Goal: Task Accomplishment & Management: Complete application form

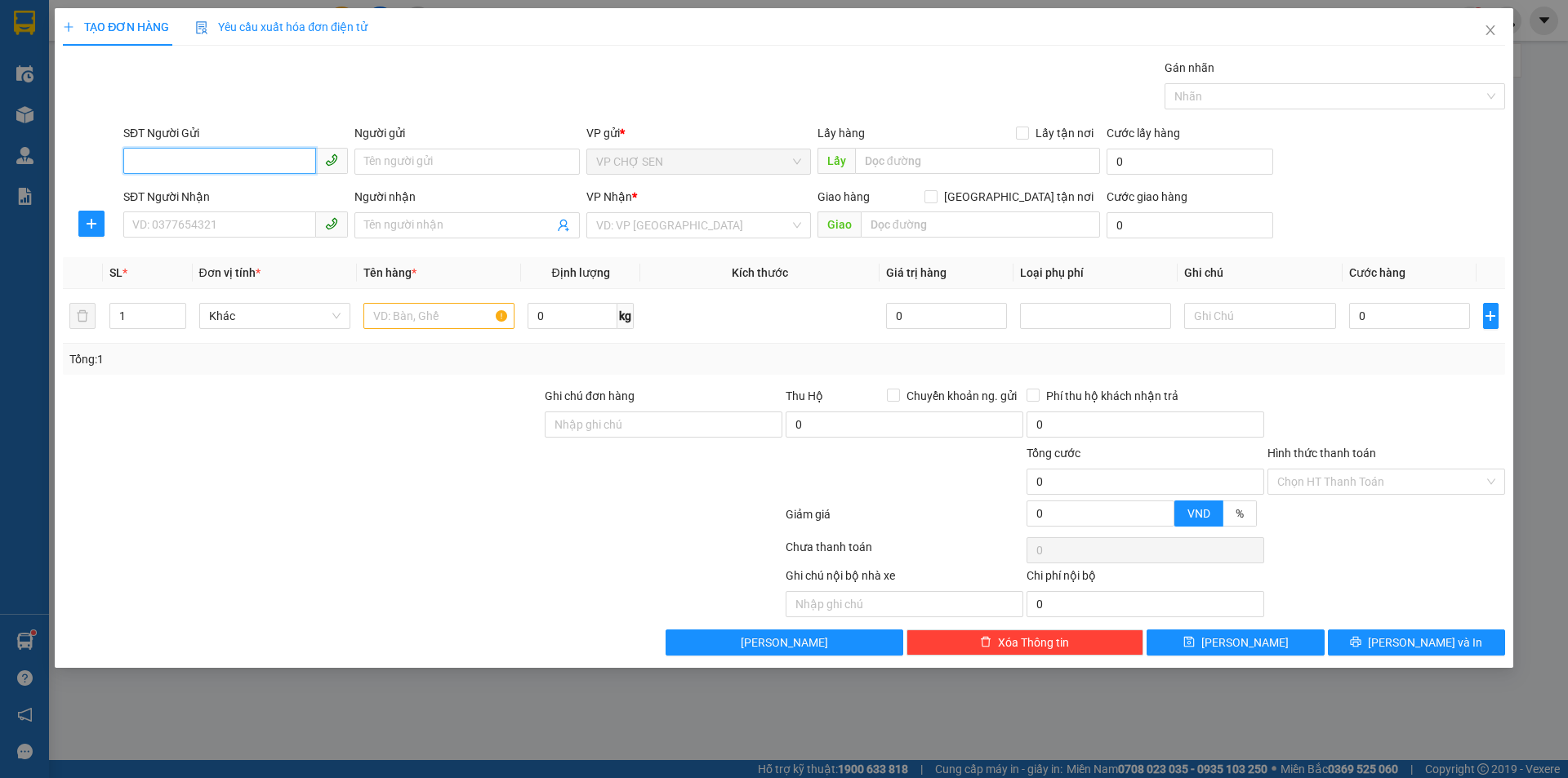
click at [245, 160] on input "SĐT Người Gửi" at bounding box center [219, 160] width 193 height 26
type input "0362445977"
click at [246, 189] on div "0362445977 - [PERSON_NAME]" at bounding box center [235, 193] width 205 height 18
type input "BÀ [PERSON_NAME]"
checkbox input "true"
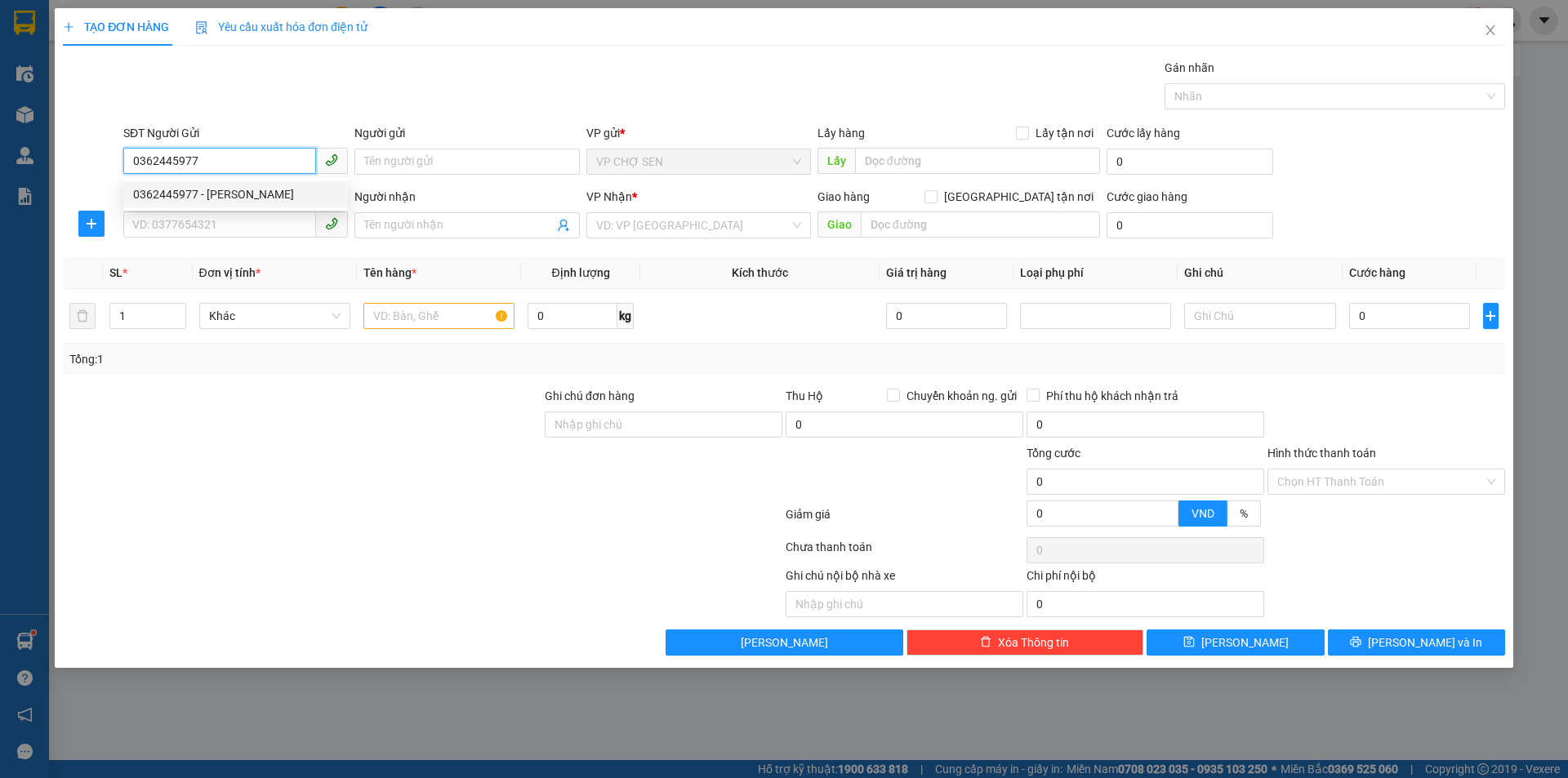
type input "nam đàn"
type input "0362445977"
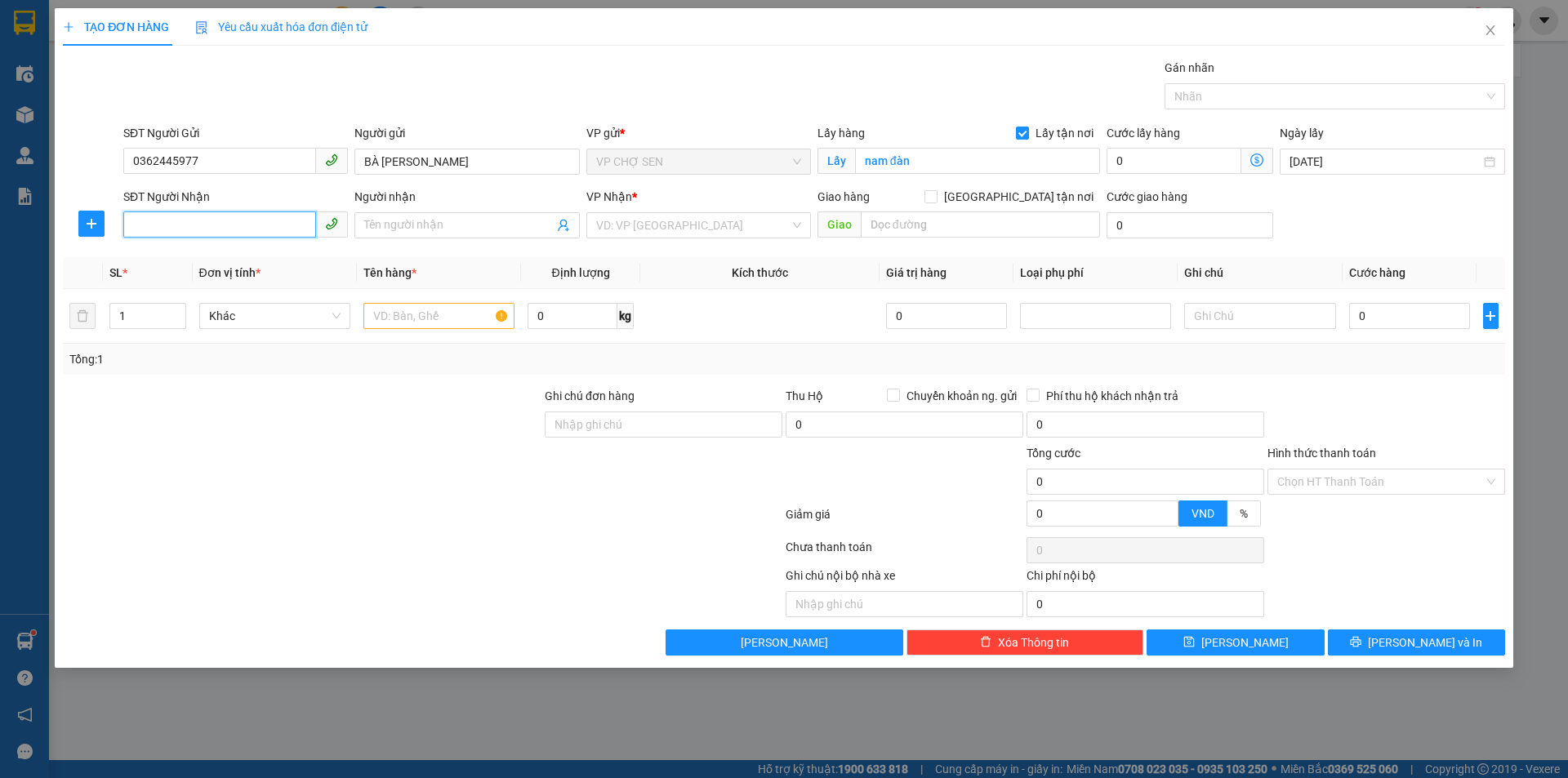
click at [245, 215] on input "SĐT Người Nhận" at bounding box center [219, 224] width 193 height 26
click at [245, 277] on div "0985699178 - C THỦY" at bounding box center [235, 283] width 205 height 18
type input "0985699178"
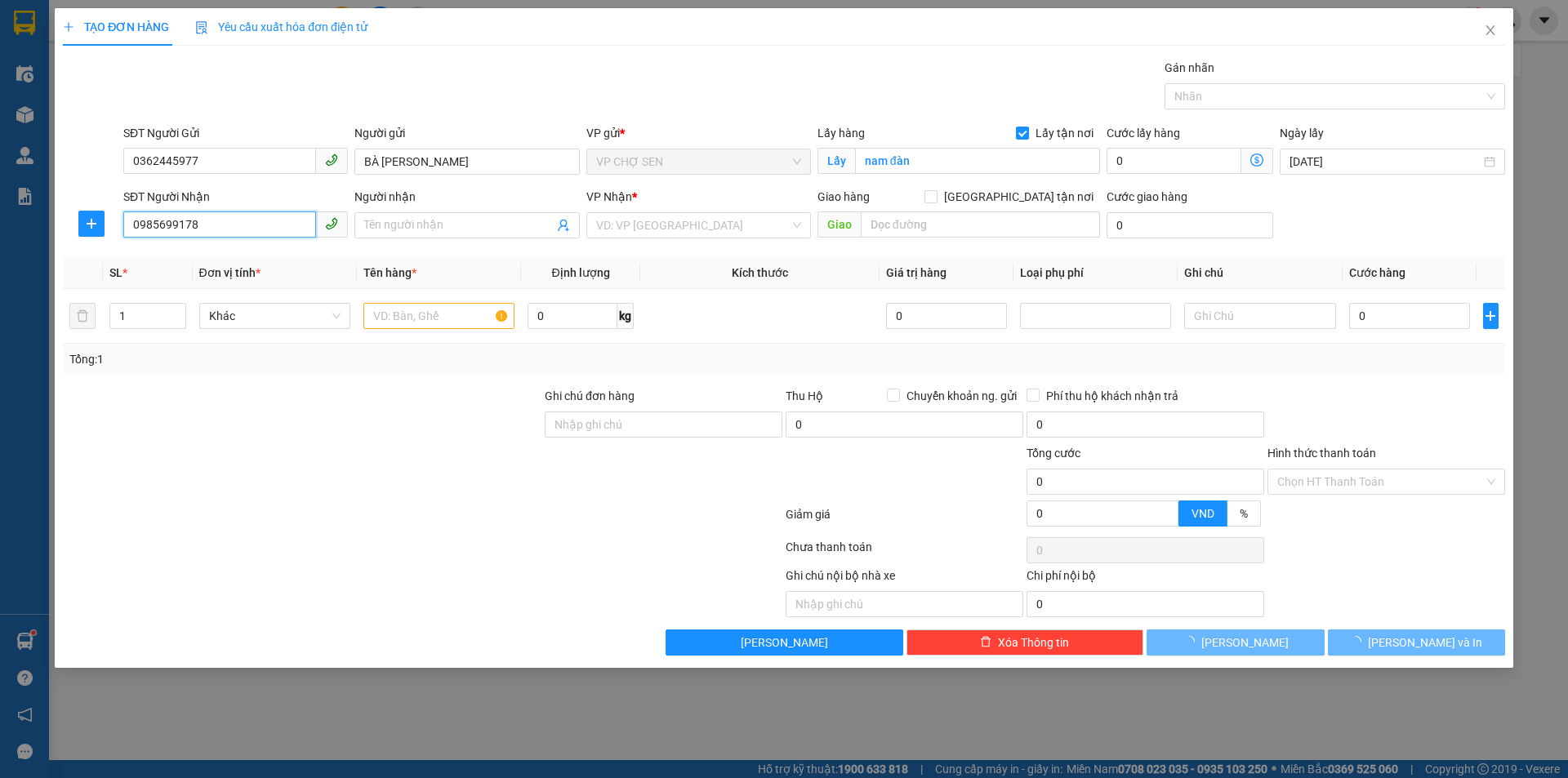
type input "C THỦY"
checkbox input "true"
type input "nhá số 5 ngõ 43 [PERSON_NAME] , [GEOGRAPHIC_DATA]"
type input "50.000"
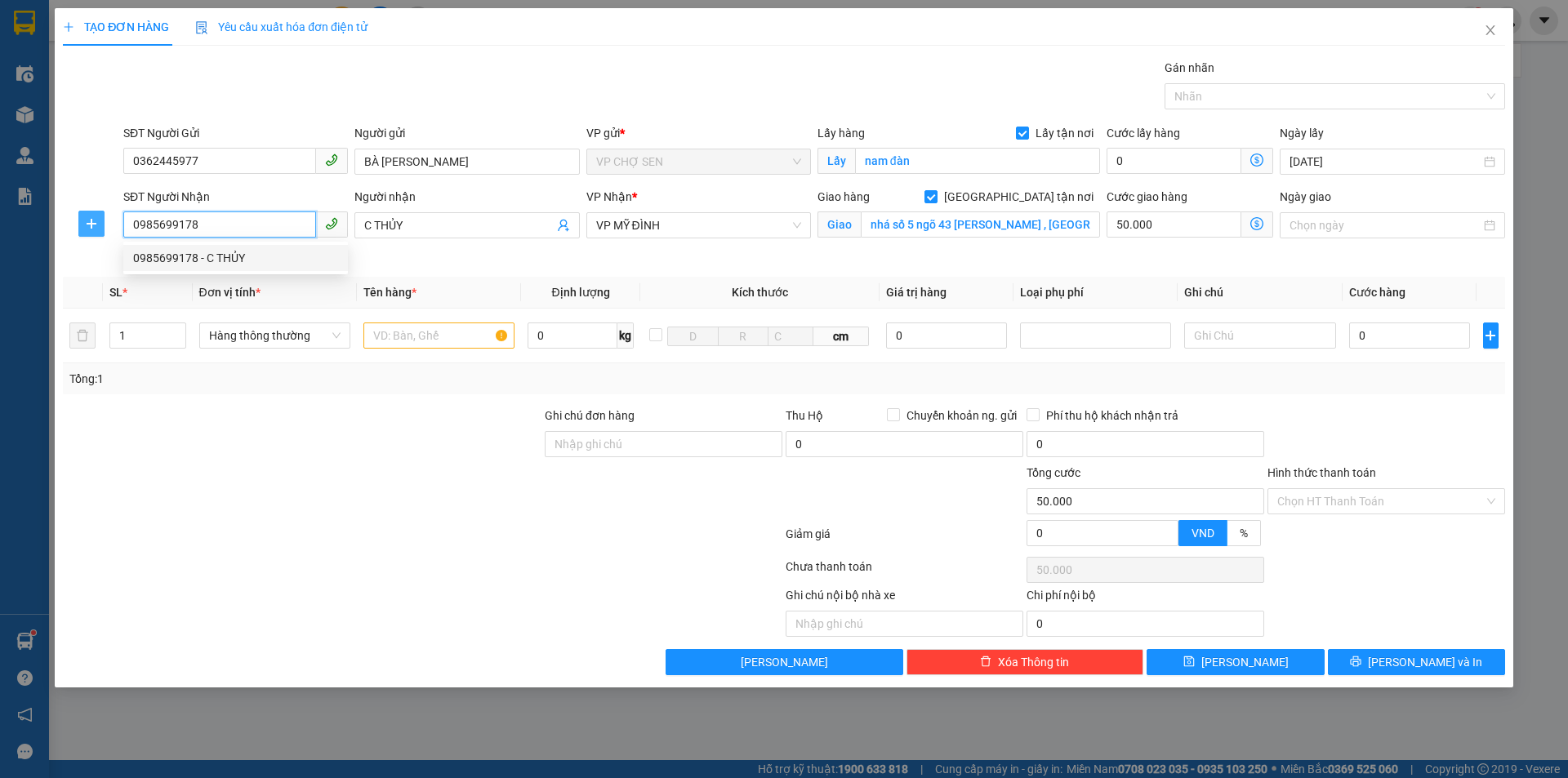
drag, startPoint x: 219, startPoint y: 217, endPoint x: 89, endPoint y: 226, distance: 130.3
click at [89, 226] on div "SĐT Người Nhận 0985699178 Người nhận C THỦY VP Nhận * VP MỸ ĐÌNH Giao hàng Giao…" at bounding box center [784, 226] width 1445 height 76
type input "0983330254"
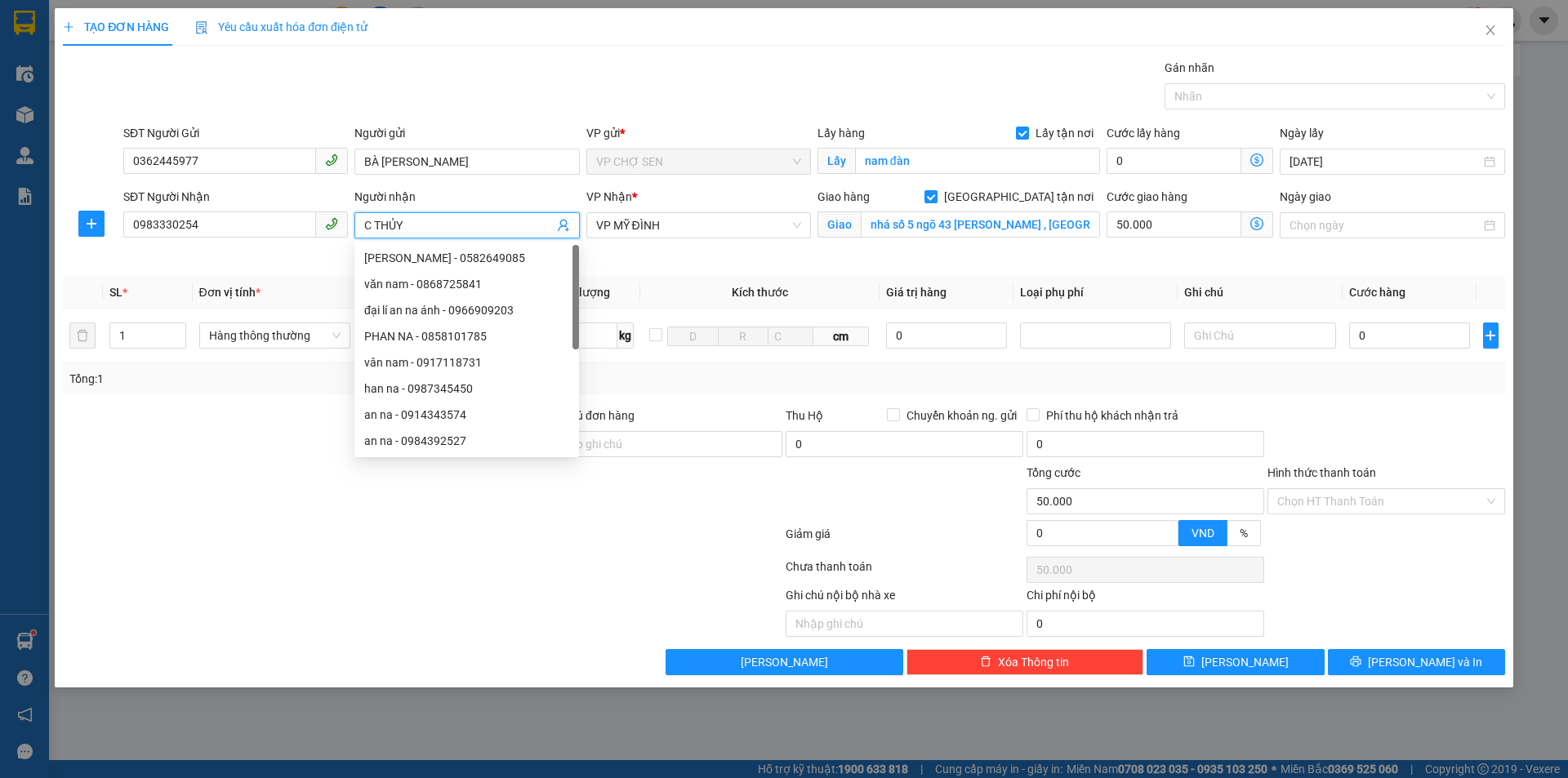
drag, startPoint x: 432, startPoint y: 221, endPoint x: 334, endPoint y: 233, distance: 98.7
click at [334, 233] on div "SĐT Người Nhận 0983330254 Người nhận C THỦY VP Nhận * VP MỸ ĐÌNH Giao hàng Giao…" at bounding box center [813, 226] width 1388 height 76
type input "C THẢO"
click at [1027, 127] on input "Lấy tận nơi" at bounding box center [1020, 132] width 11 height 11
checkbox input "false"
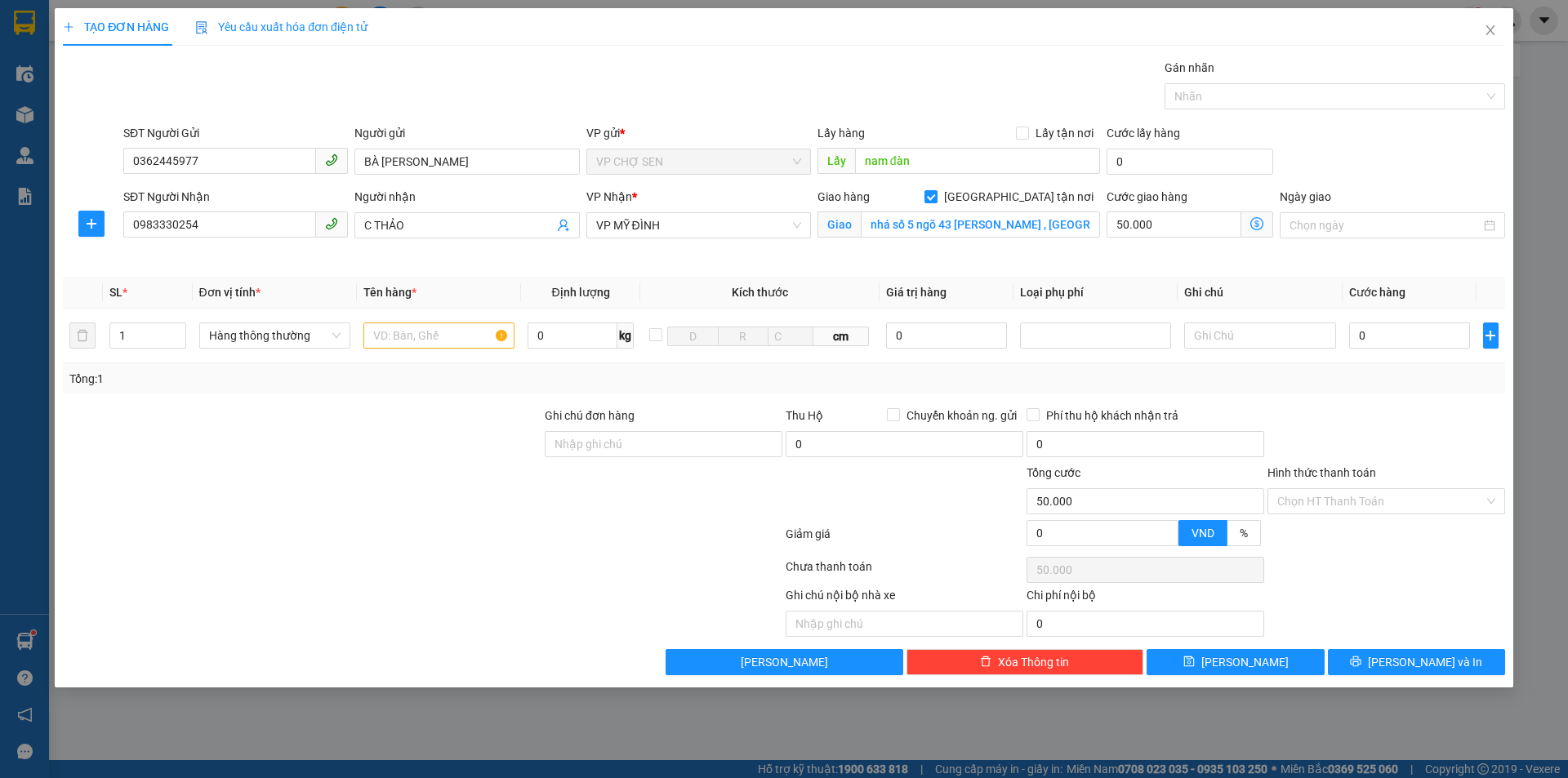
click at [1008, 146] on div "Lấy hàng Lấy tận nơi" at bounding box center [958, 136] width 283 height 25
click at [1003, 157] on input "nam đàn" at bounding box center [977, 160] width 245 height 26
click at [1051, 226] on input "nhá số 5 ngõ 43 [PERSON_NAME] , [GEOGRAPHIC_DATA]" at bounding box center [981, 224] width 239 height 26
click at [421, 337] on input "text" at bounding box center [439, 335] width 151 height 26
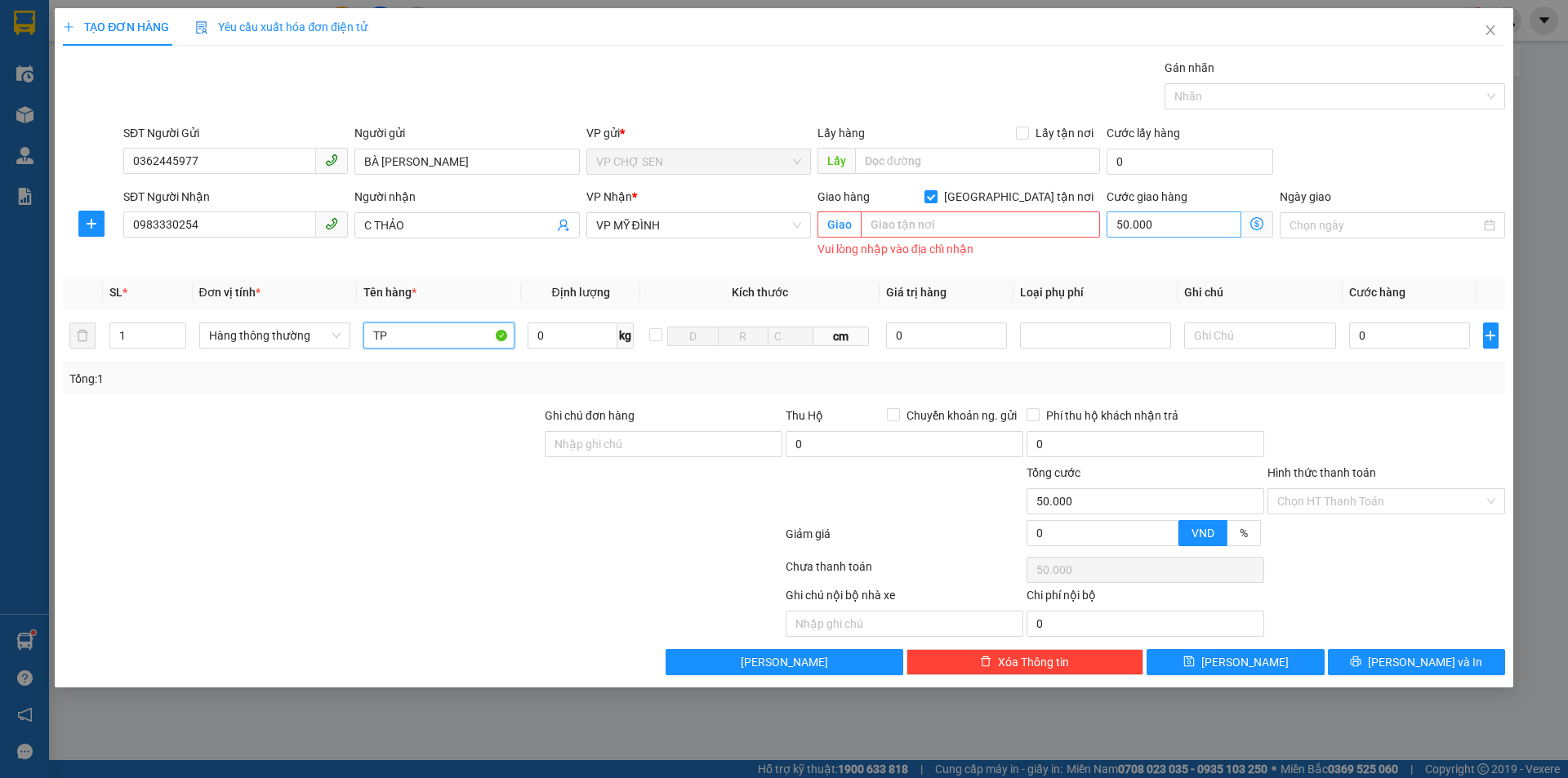
type input "TP"
click at [1197, 215] on input "50.000" at bounding box center [1173, 224] width 135 height 26
type input "0"
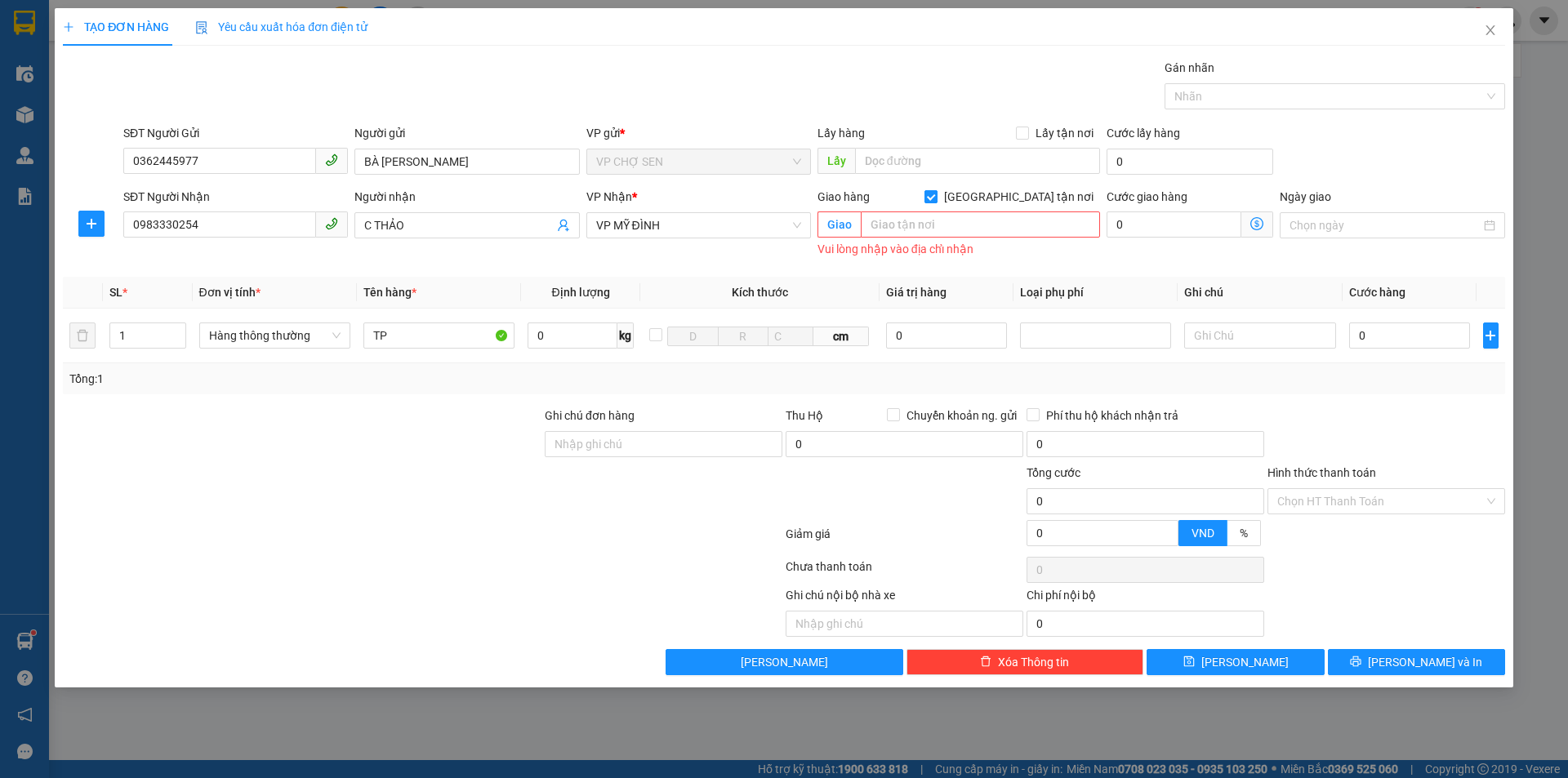
click at [936, 193] on input "[GEOGRAPHIC_DATA] tận nơi" at bounding box center [930, 195] width 11 height 11
checkbox input "false"
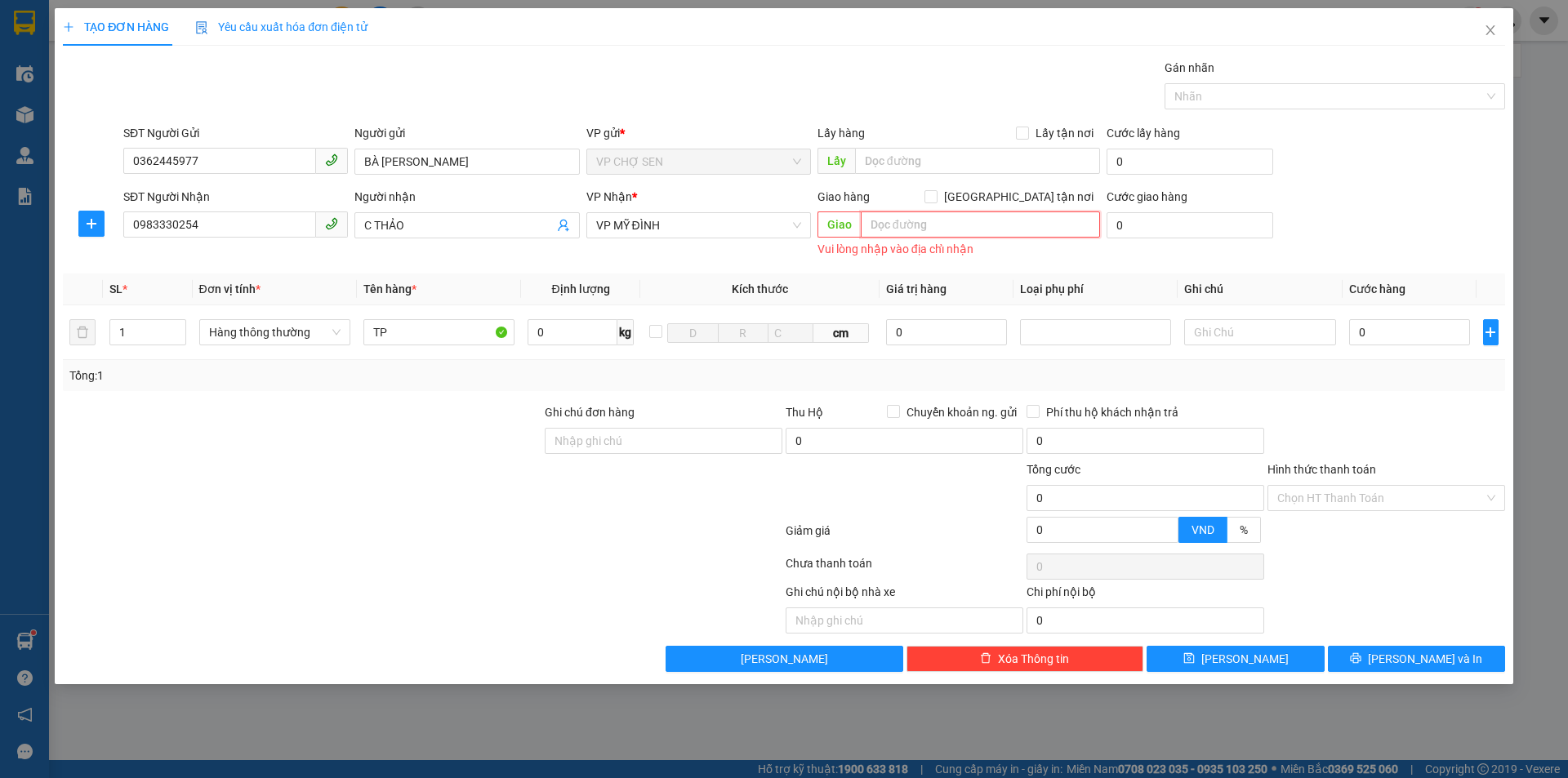
click at [948, 228] on input "text" at bounding box center [981, 224] width 239 height 26
click at [1367, 326] on input "0" at bounding box center [1409, 332] width 121 height 26
type input "4"
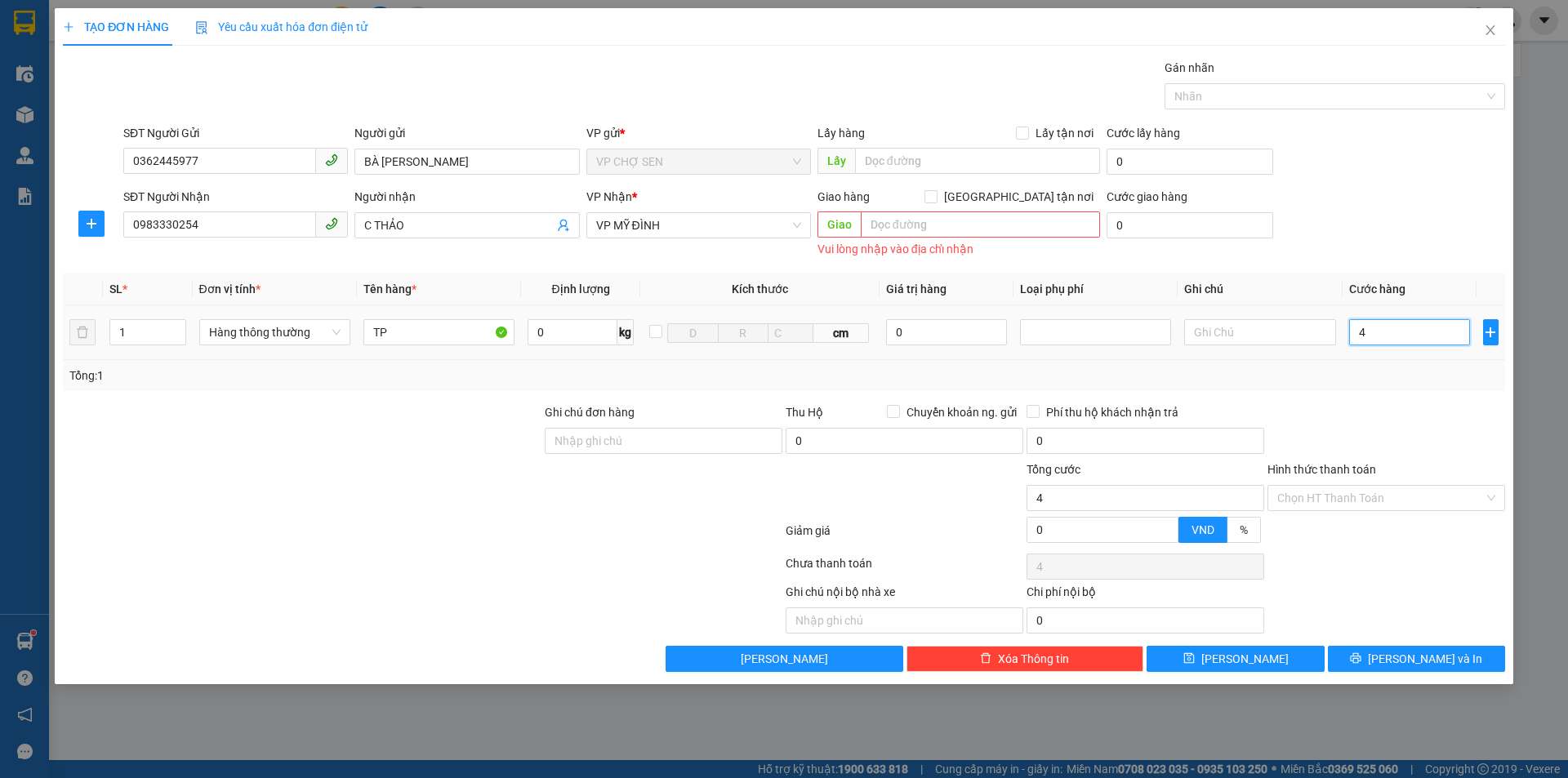
type input "40"
type input "400"
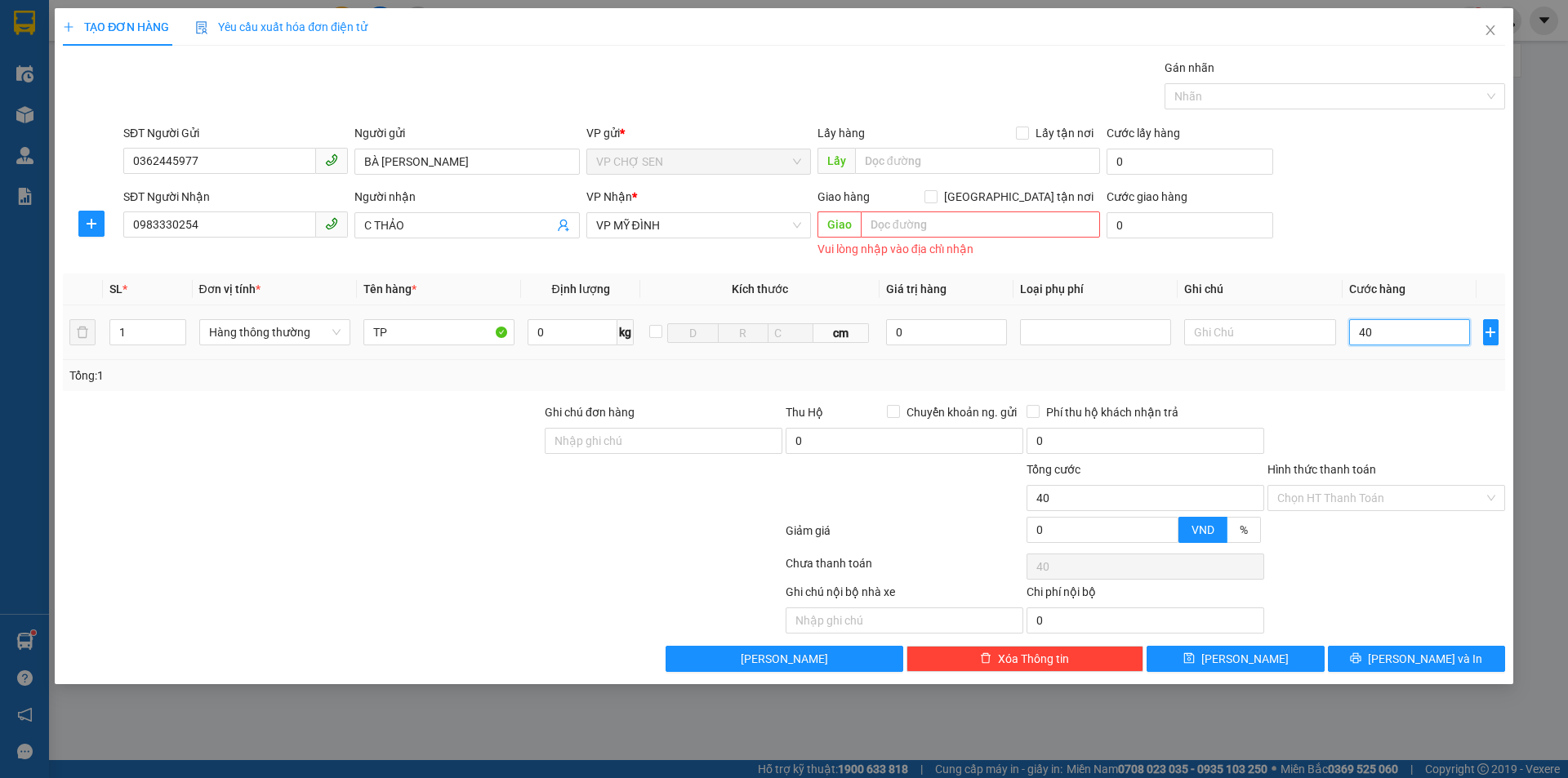
type input "400"
type input "4.000"
type input "40.000"
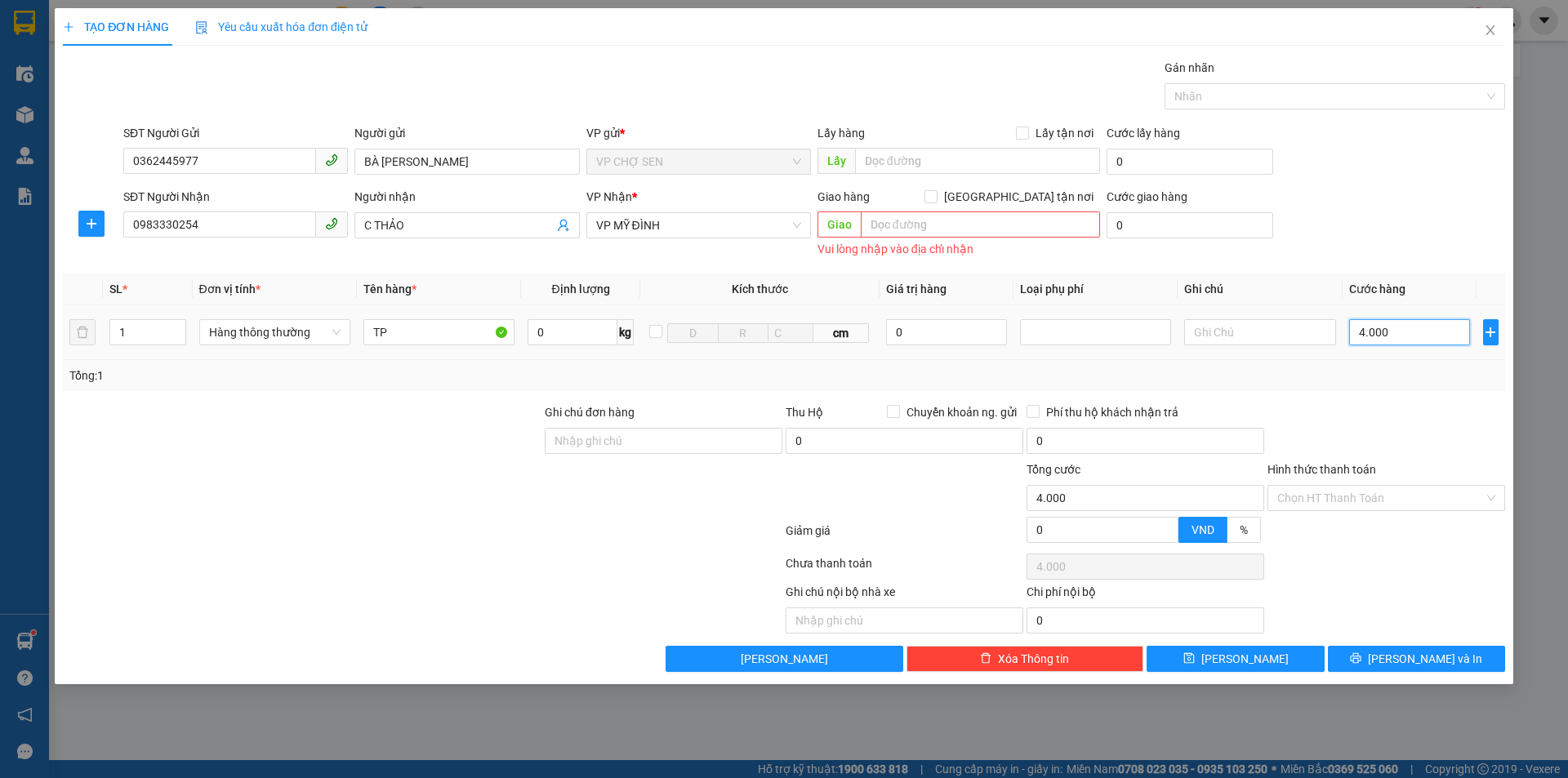
type input "40.000"
click at [1347, 501] on input "Hình thức thanh toán" at bounding box center [1380, 497] width 206 height 25
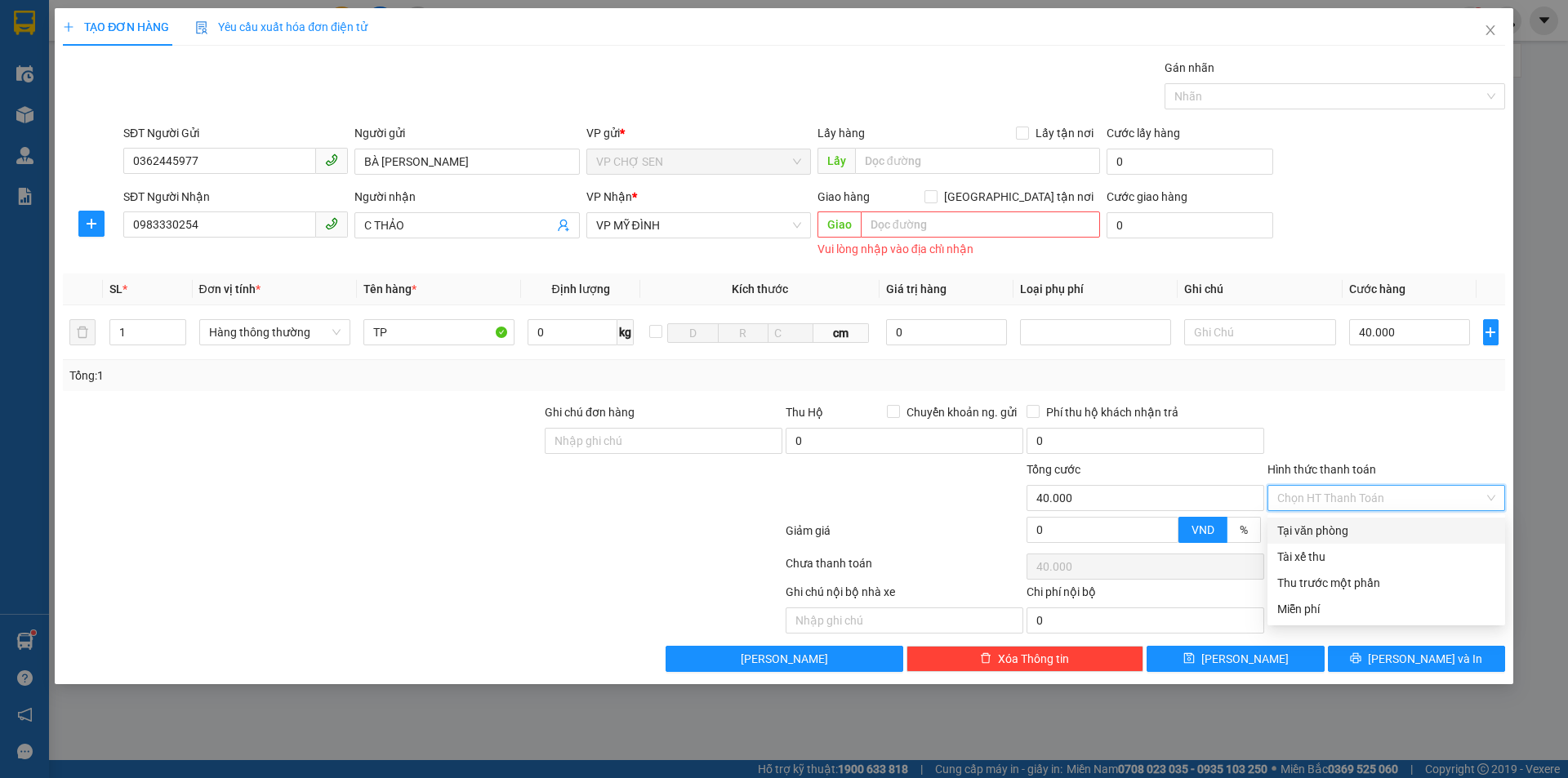
click at [1333, 537] on div "Tại văn phòng" at bounding box center [1385, 530] width 218 height 18
type input "0"
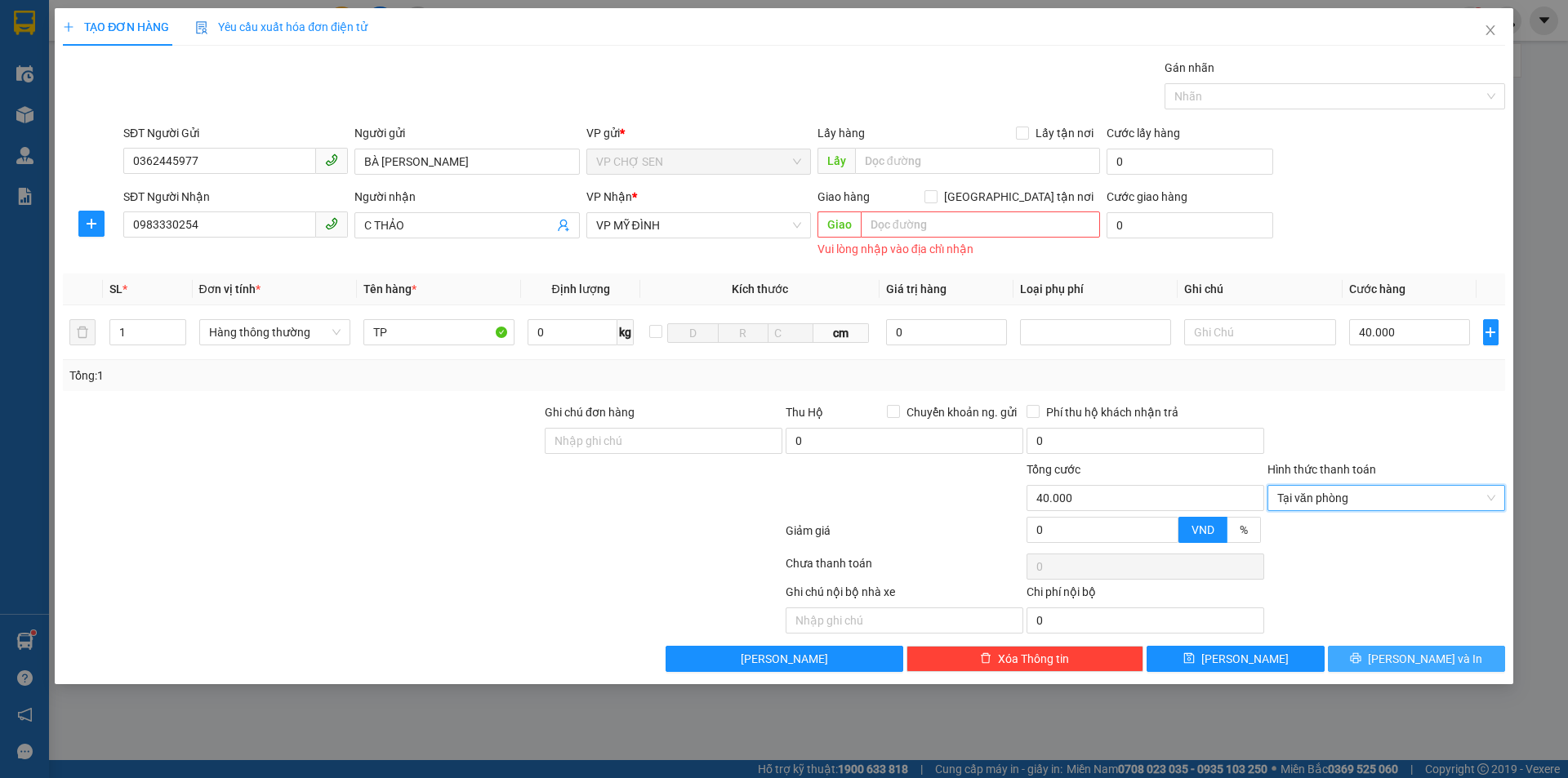
click at [1368, 664] on button "[PERSON_NAME] và In" at bounding box center [1416, 658] width 177 height 26
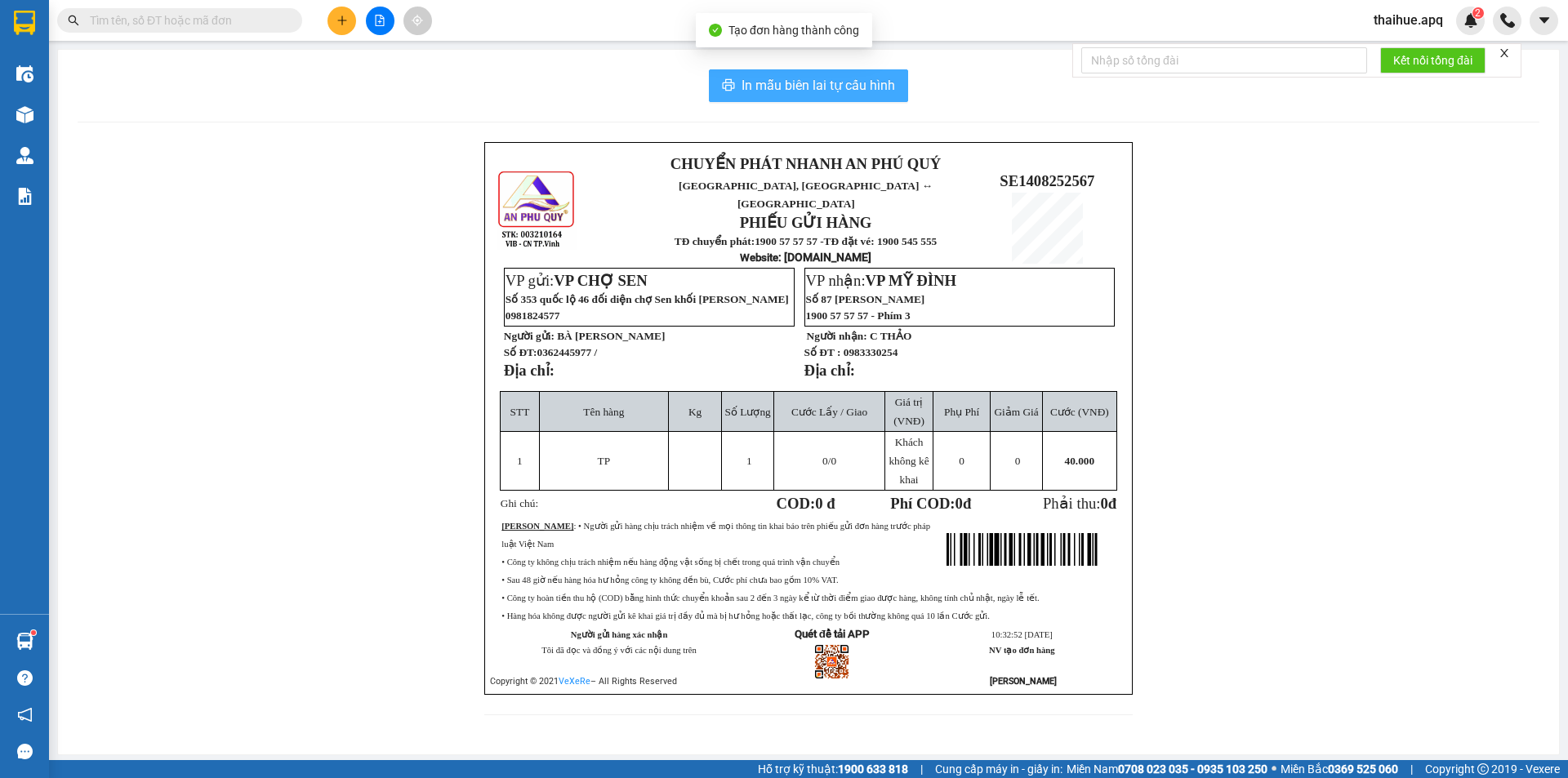
click at [839, 76] on span "In mẫu biên lai tự cấu hình" at bounding box center [818, 85] width 154 height 20
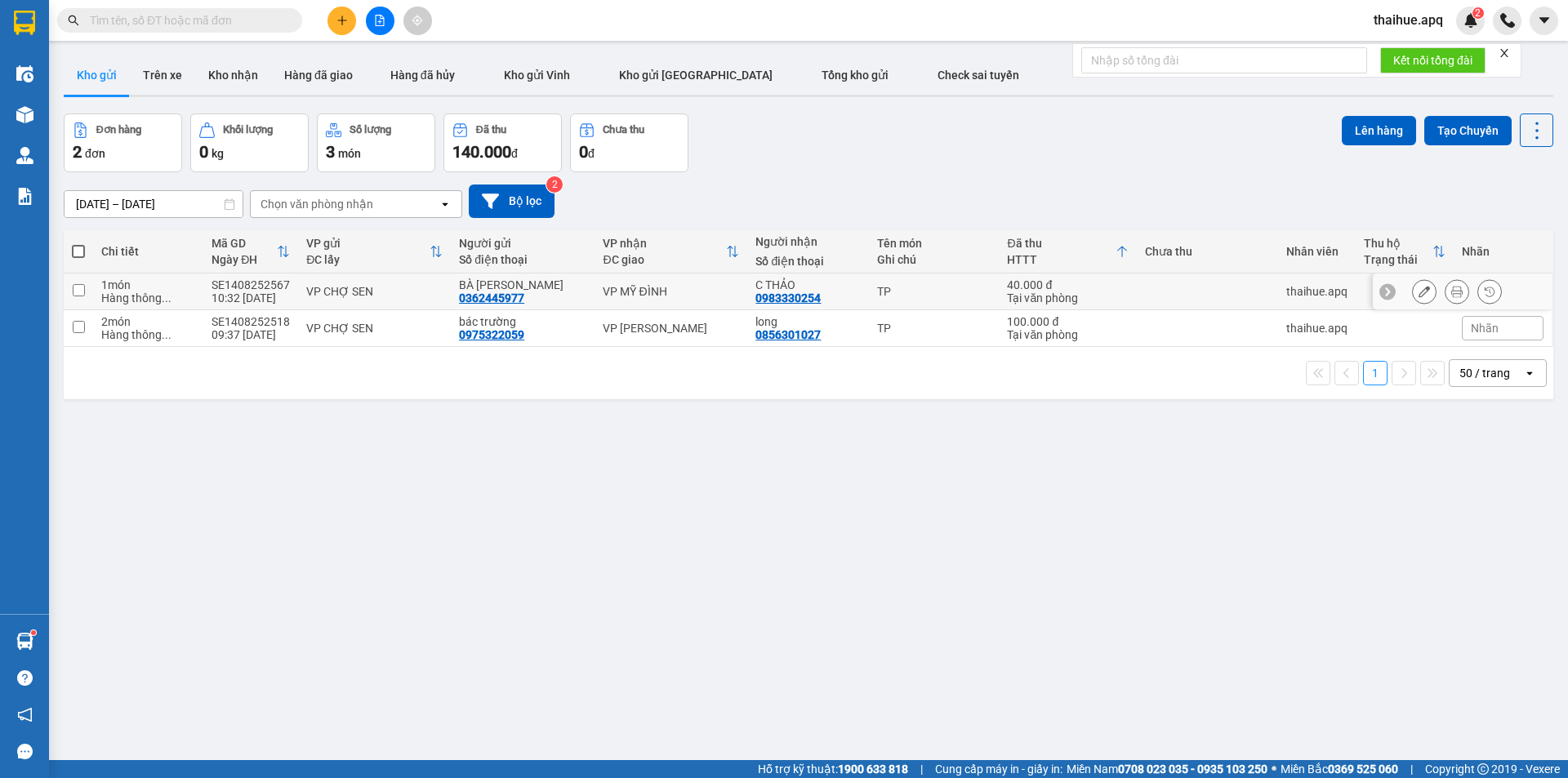
click at [594, 299] on td "VP MỸ ĐÌNH" at bounding box center [671, 291] width 153 height 36
checkbox input "true"
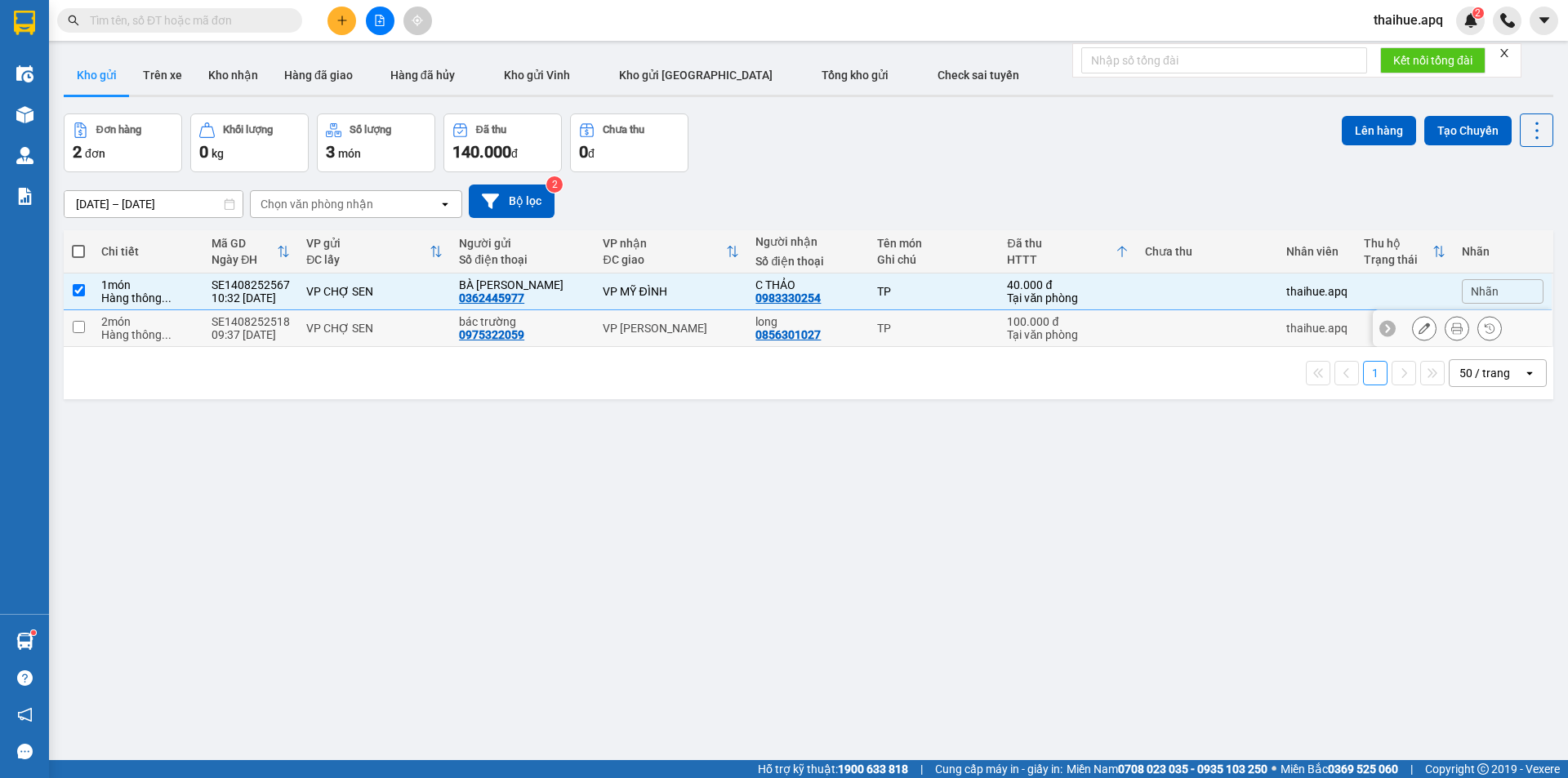
click at [580, 322] on td "bác trường 0975322059" at bounding box center [522, 327] width 143 height 36
checkbox input "true"
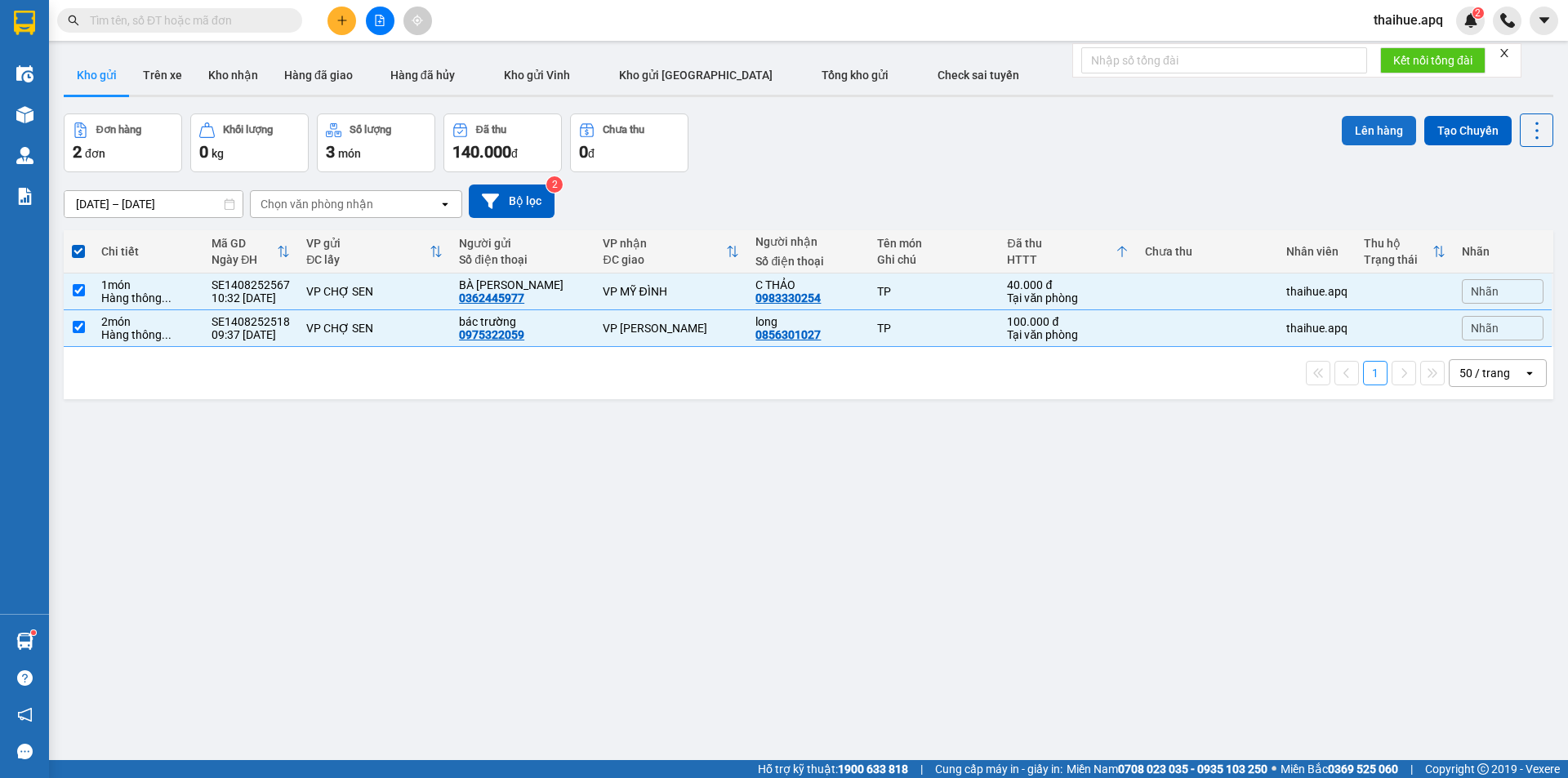
click at [1358, 129] on button "Lên hàng" at bounding box center [1379, 131] width 75 height 30
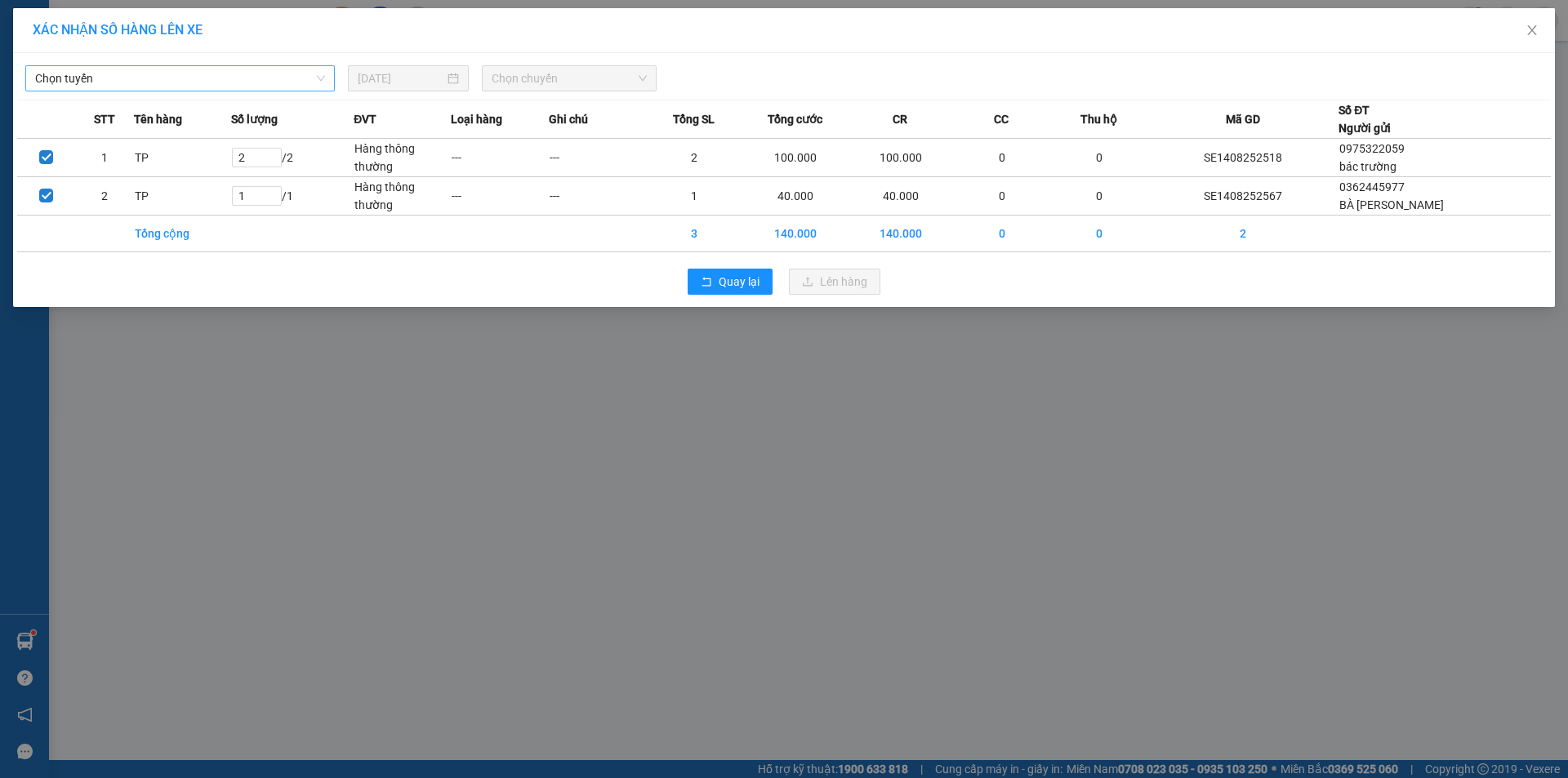
click at [312, 81] on span "Chọn tuyến" at bounding box center [179, 78] width 289 height 25
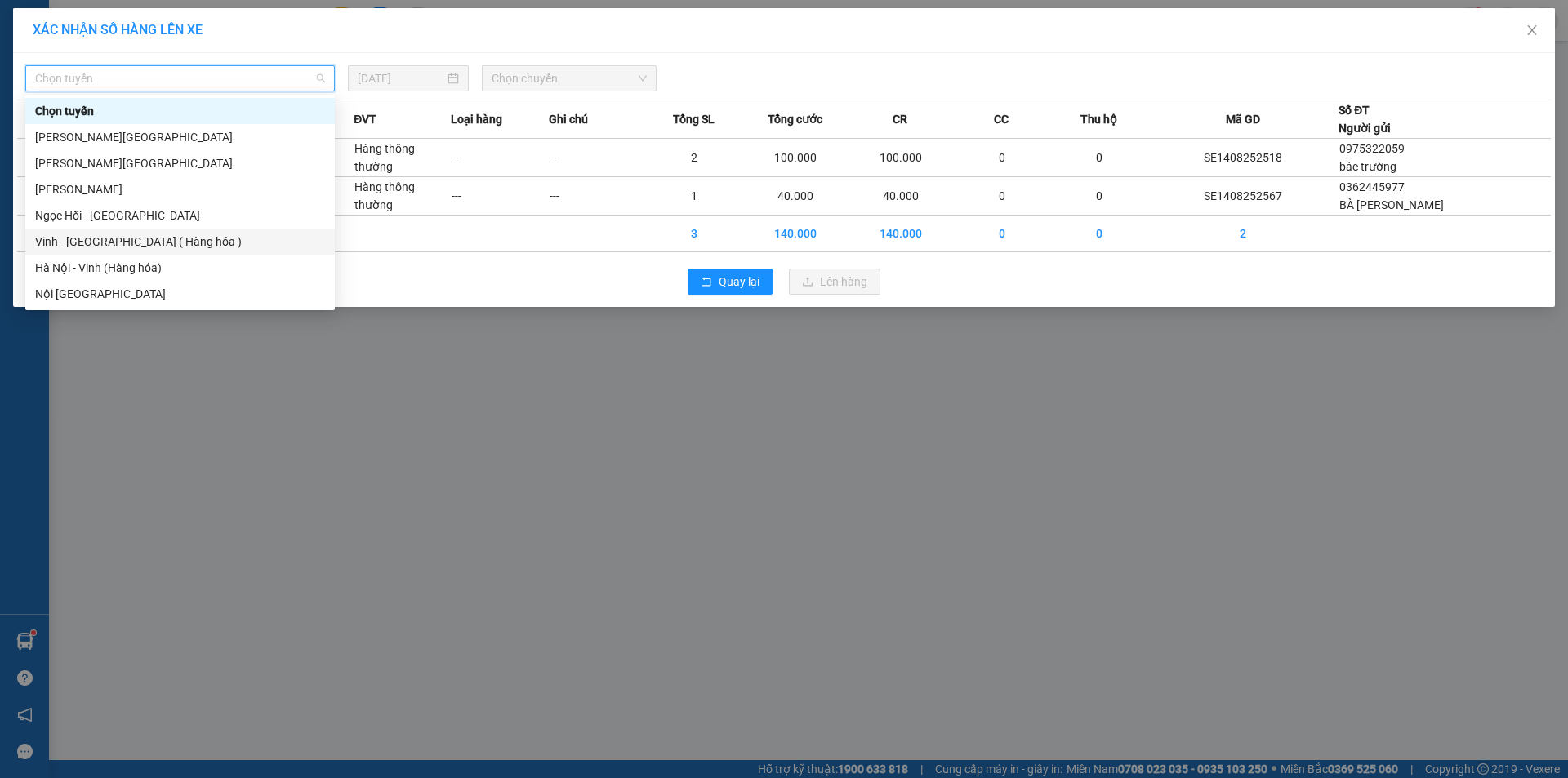
click at [195, 243] on div "Vinh - [GEOGRAPHIC_DATA] ( Hàng hóa )" at bounding box center [179, 241] width 289 height 18
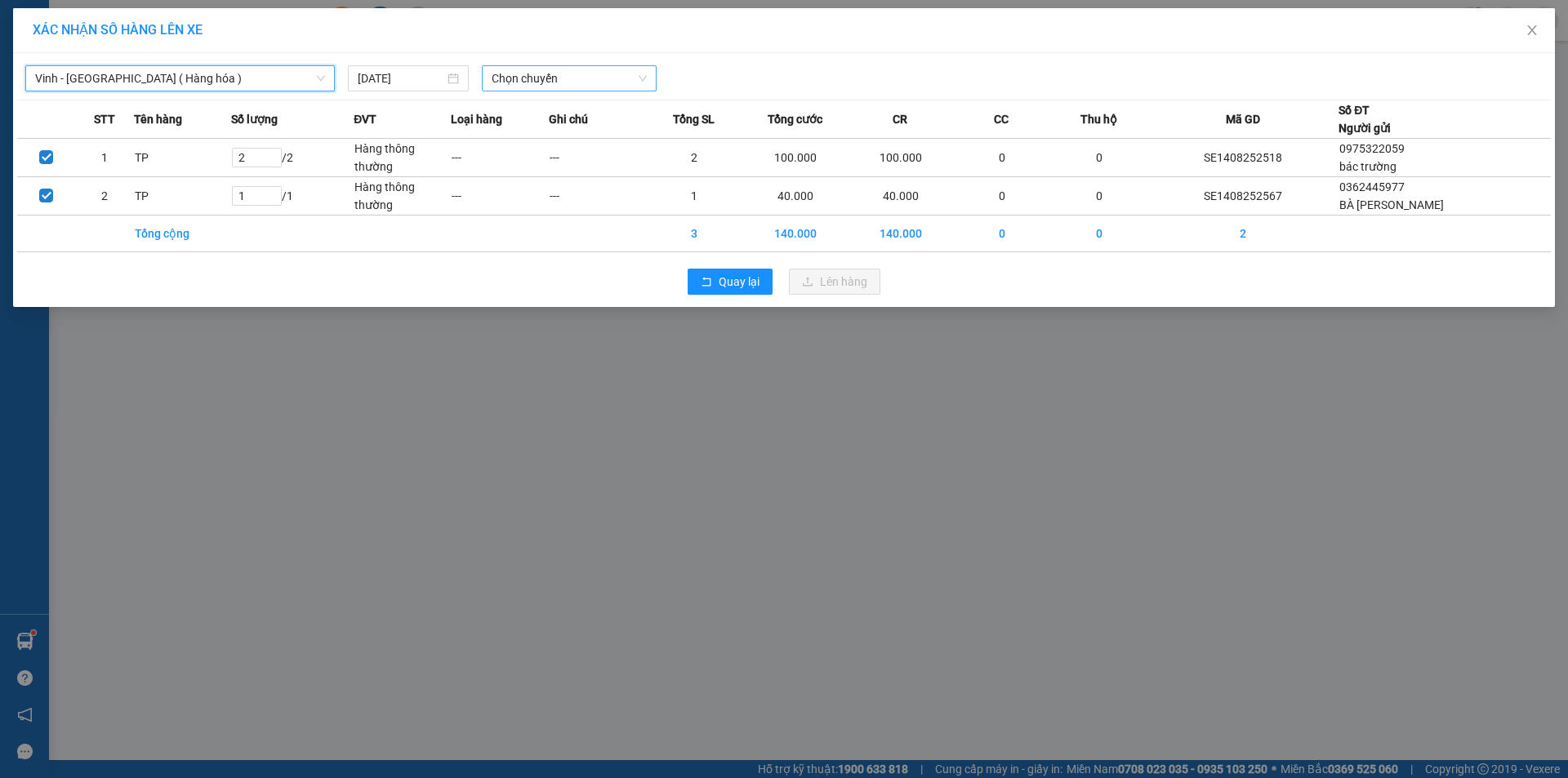
click at [574, 82] on span "Chọn chuyến" at bounding box center [569, 78] width 155 height 25
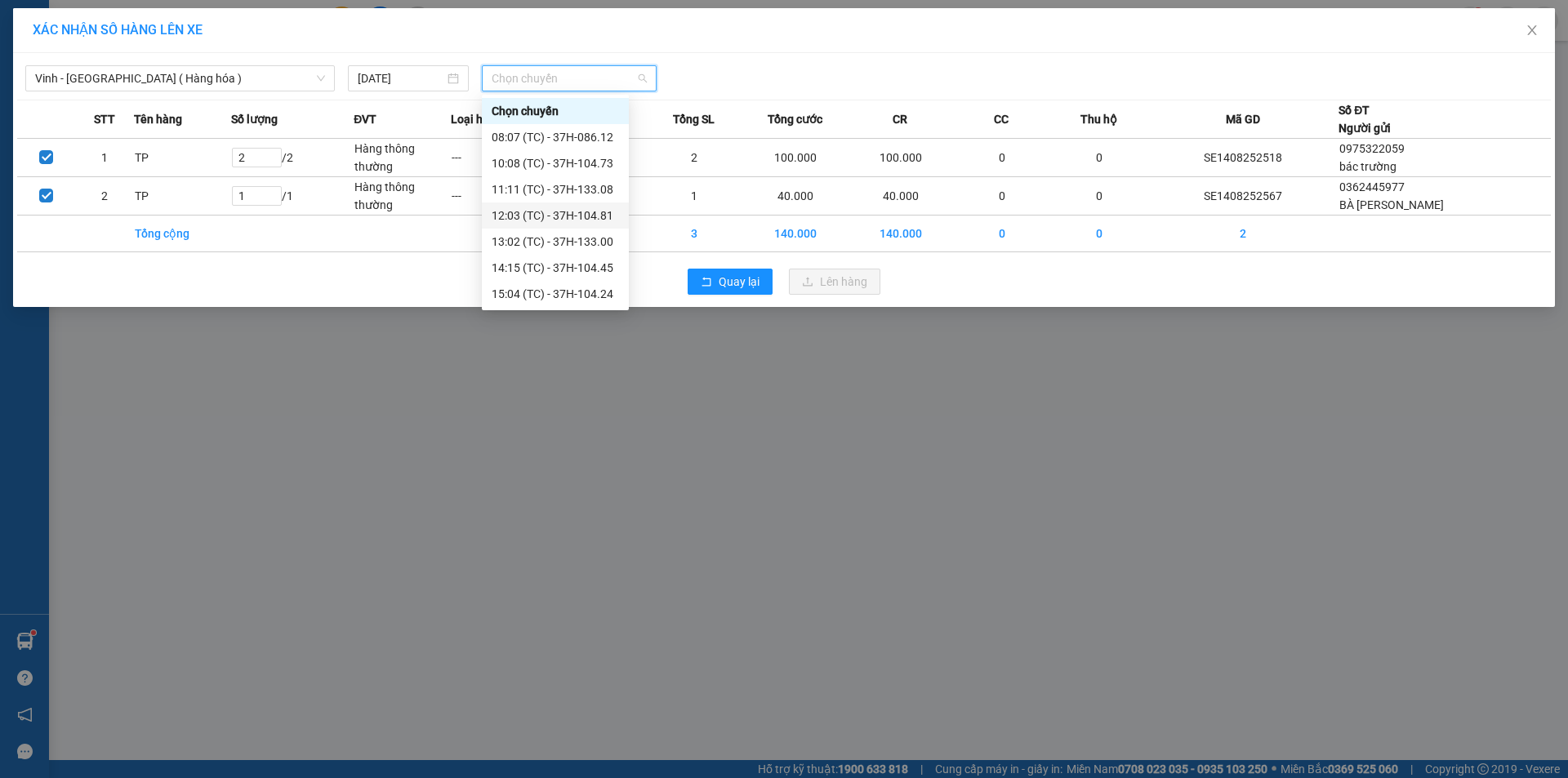
click at [553, 215] on div "12:03 (TC) - 37H-104.81" at bounding box center [555, 215] width 127 height 18
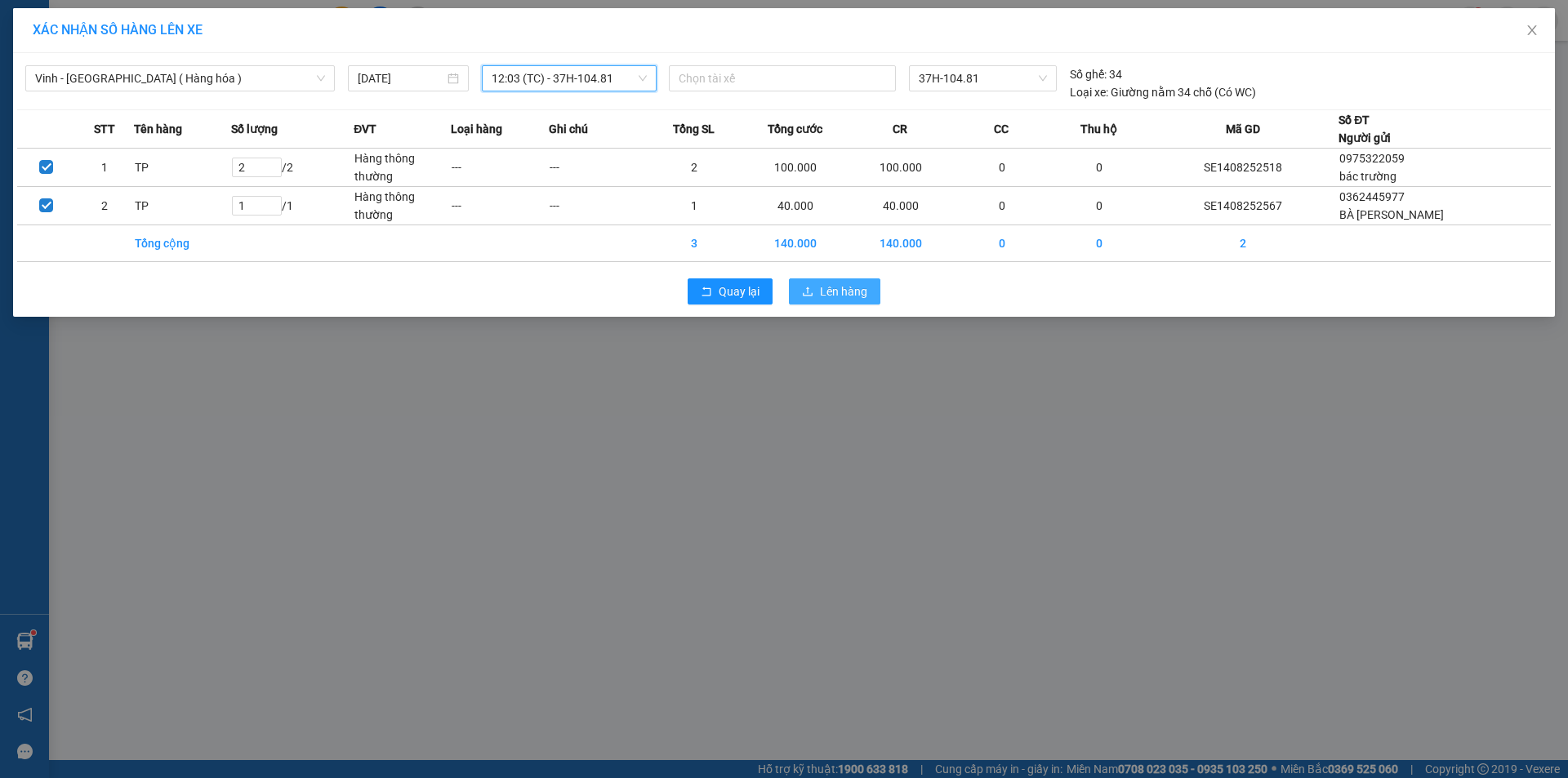
click at [806, 291] on icon "upload" at bounding box center [806, 291] width 11 height 11
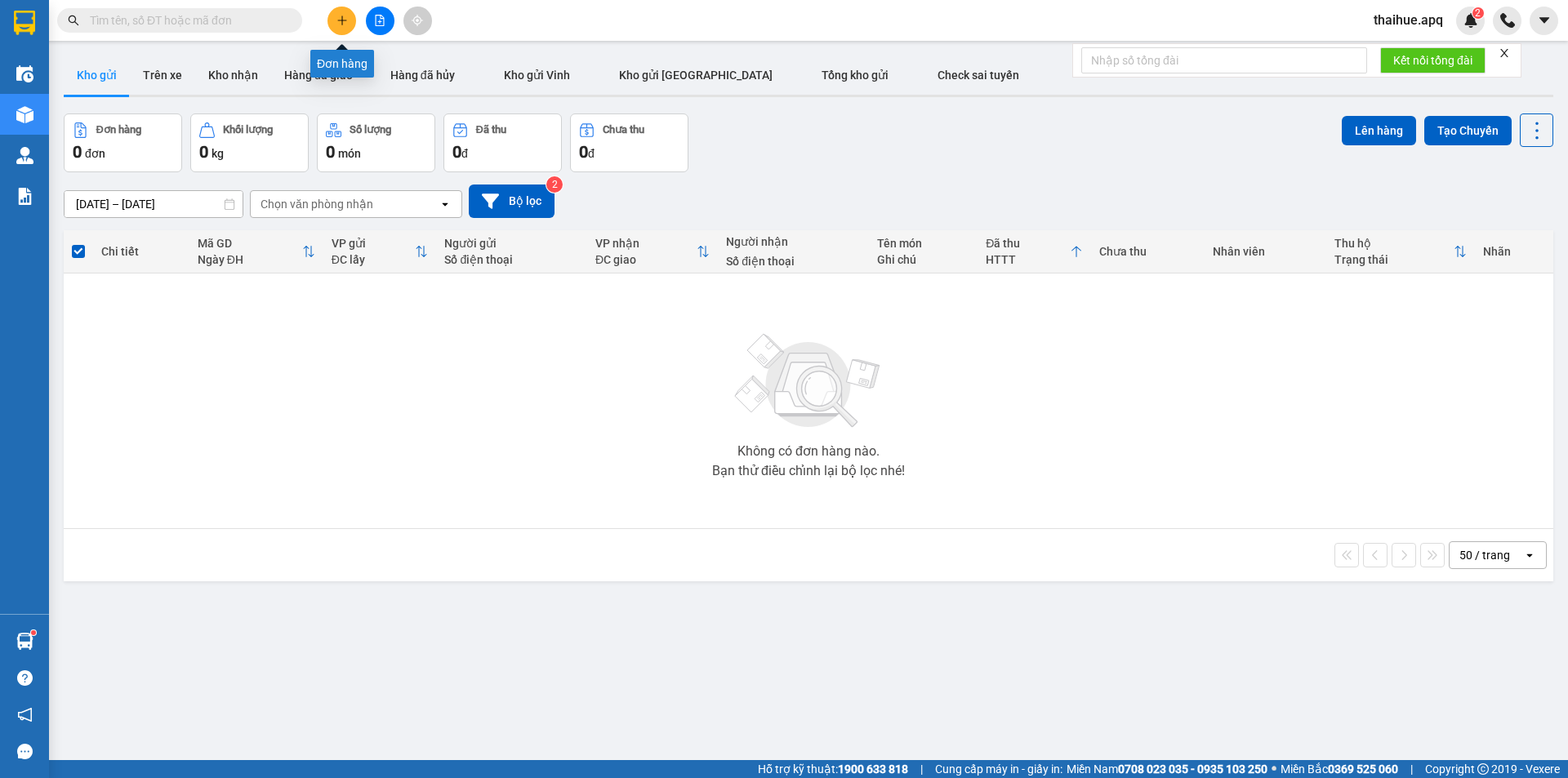
click at [339, 19] on icon "plus" at bounding box center [341, 20] width 11 height 11
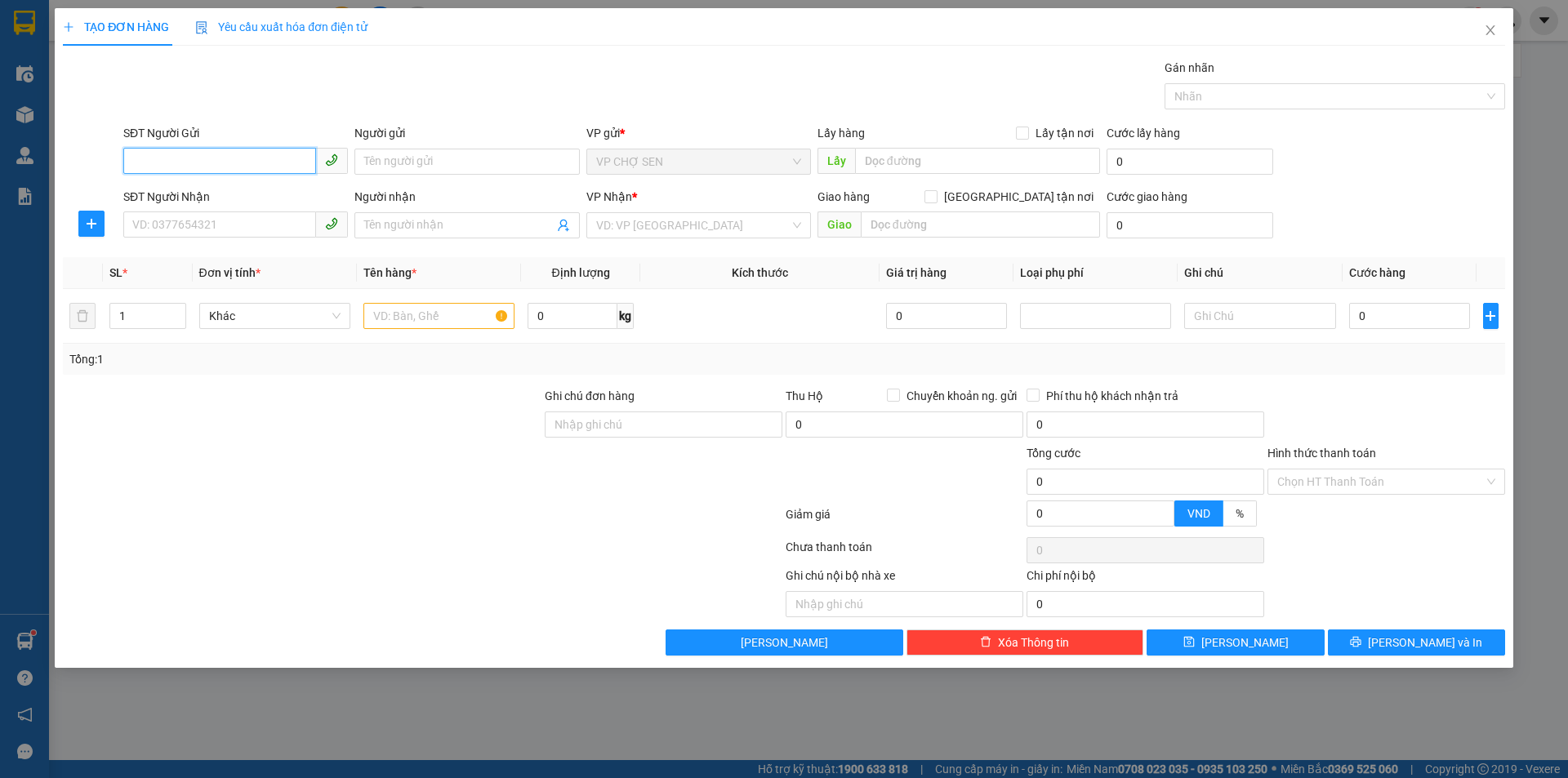
click at [262, 167] on input "SĐT Người Gửi" at bounding box center [219, 160] width 193 height 26
type input "0386273155"
click at [364, 162] on input "Người gửi" at bounding box center [466, 161] width 224 height 26
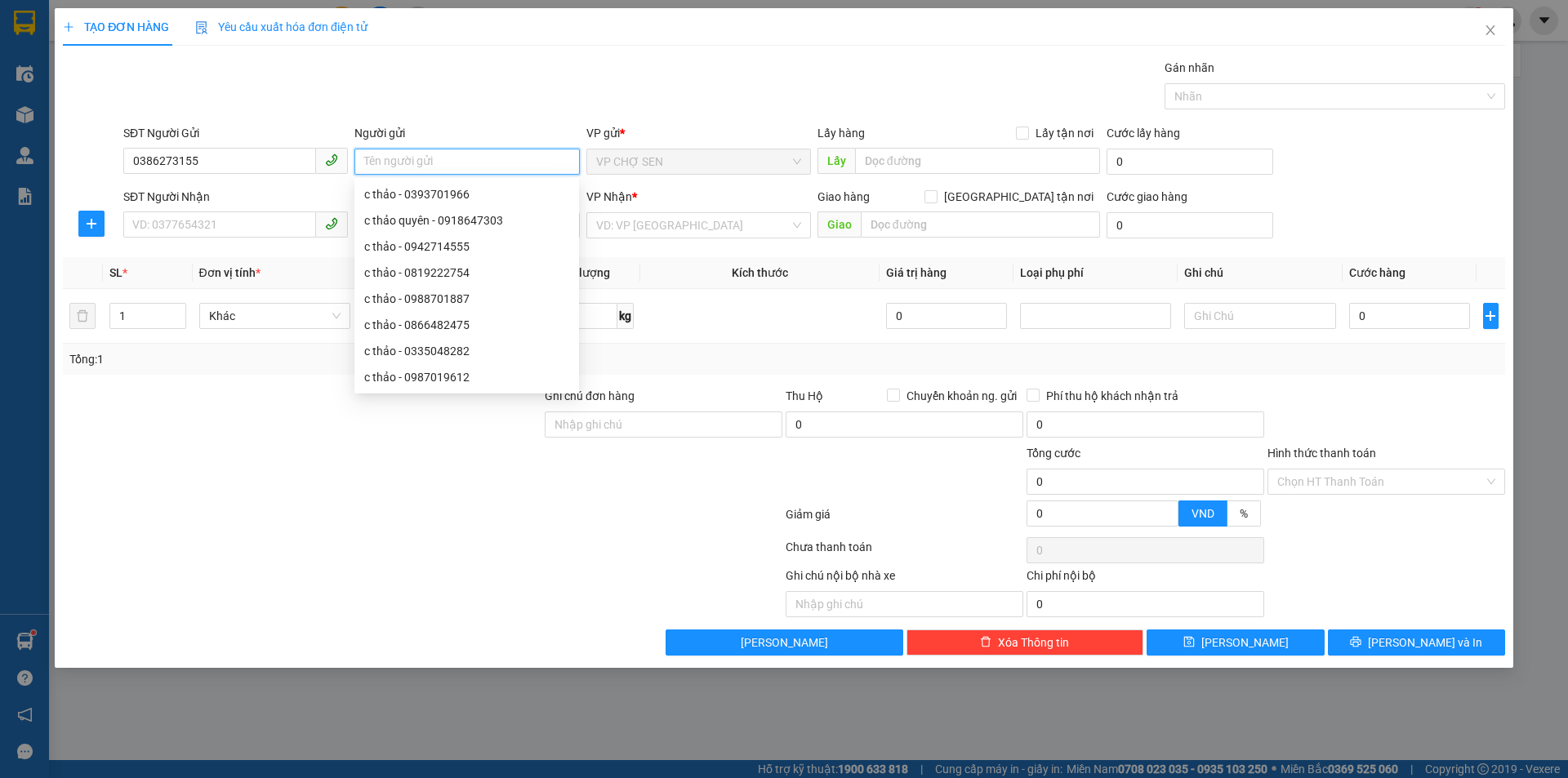
type input "C"
type input "GÌ OANH"
click at [254, 219] on input "SĐT Người Nhận" at bounding box center [219, 224] width 193 height 26
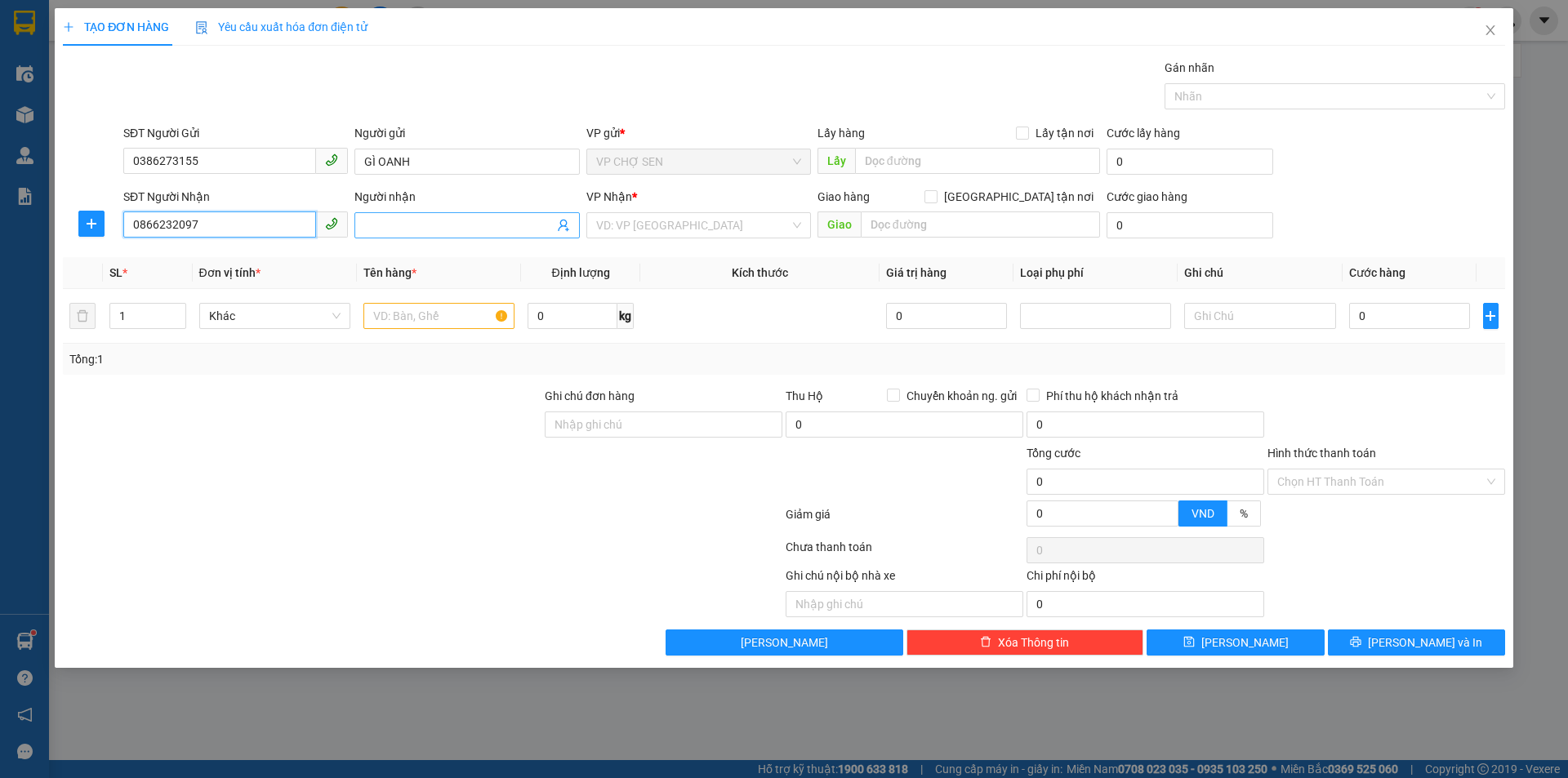
type input "0866232097"
click at [404, 223] on input "Người nhận" at bounding box center [458, 225] width 188 height 18
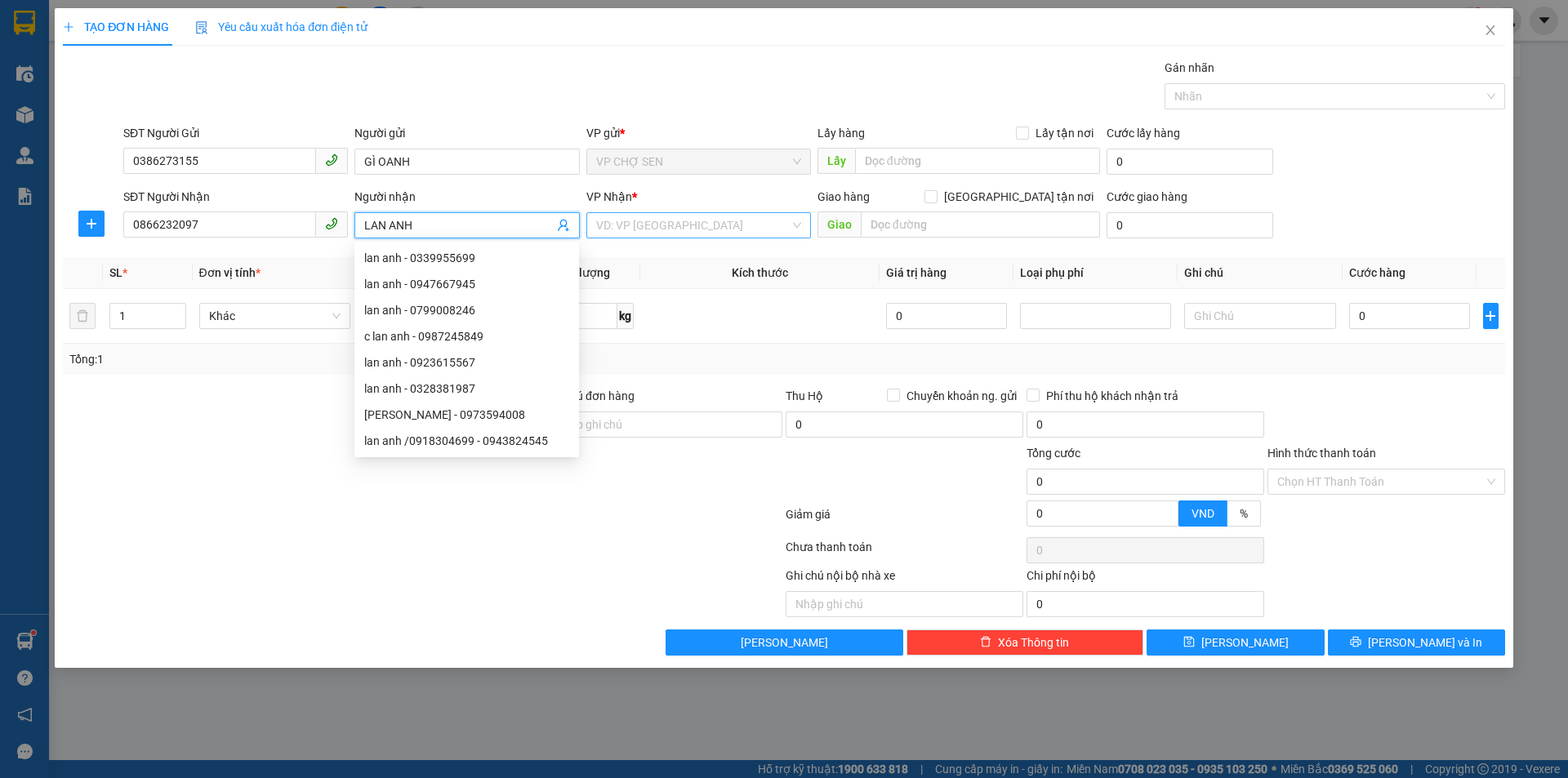
type input "LAN ANH"
click at [717, 219] on input "search" at bounding box center [693, 225] width 194 height 25
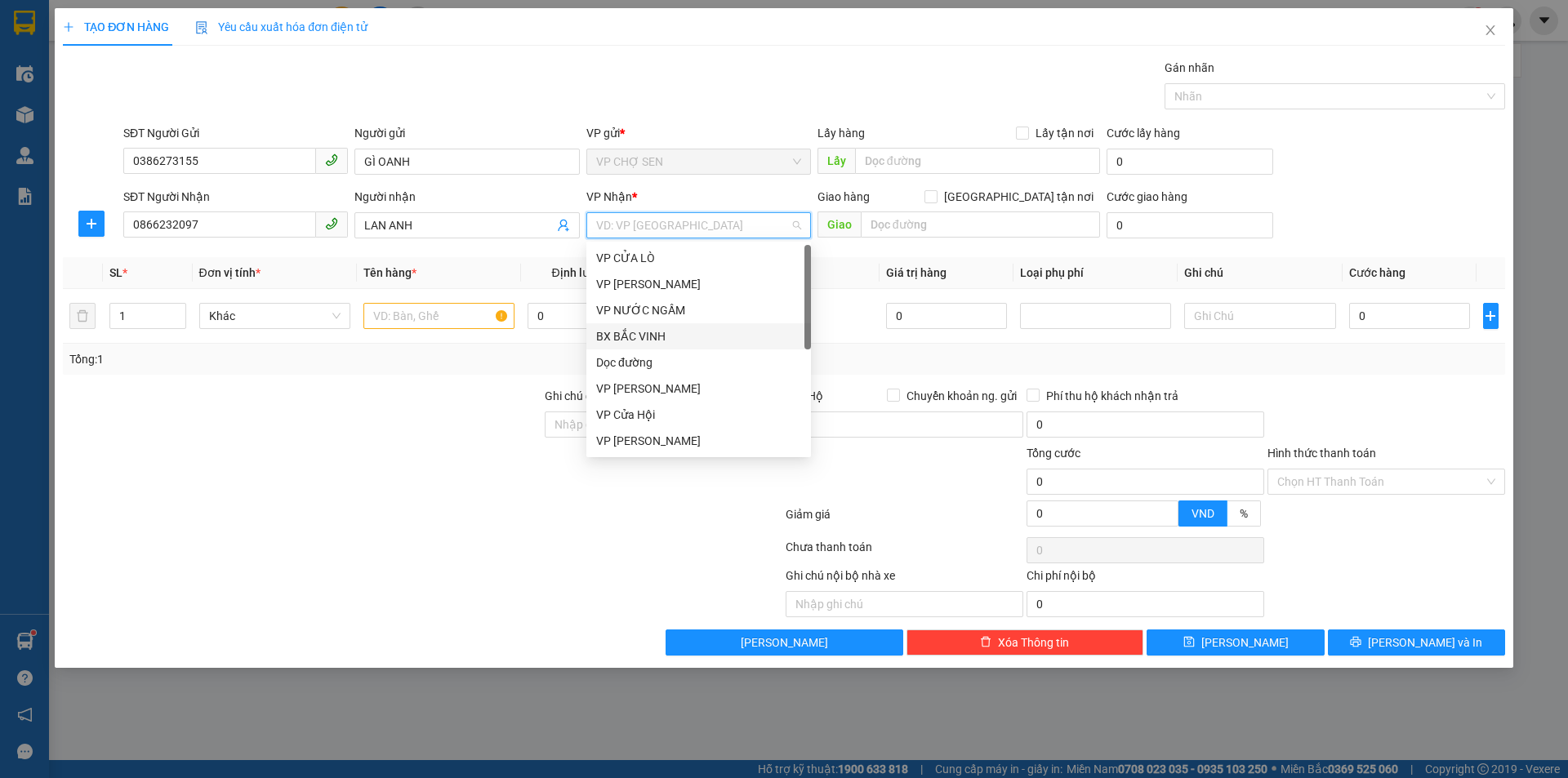
scroll to position [235, 0]
click at [665, 332] on div "VP MỸ ĐÌNH" at bounding box center [698, 336] width 205 height 18
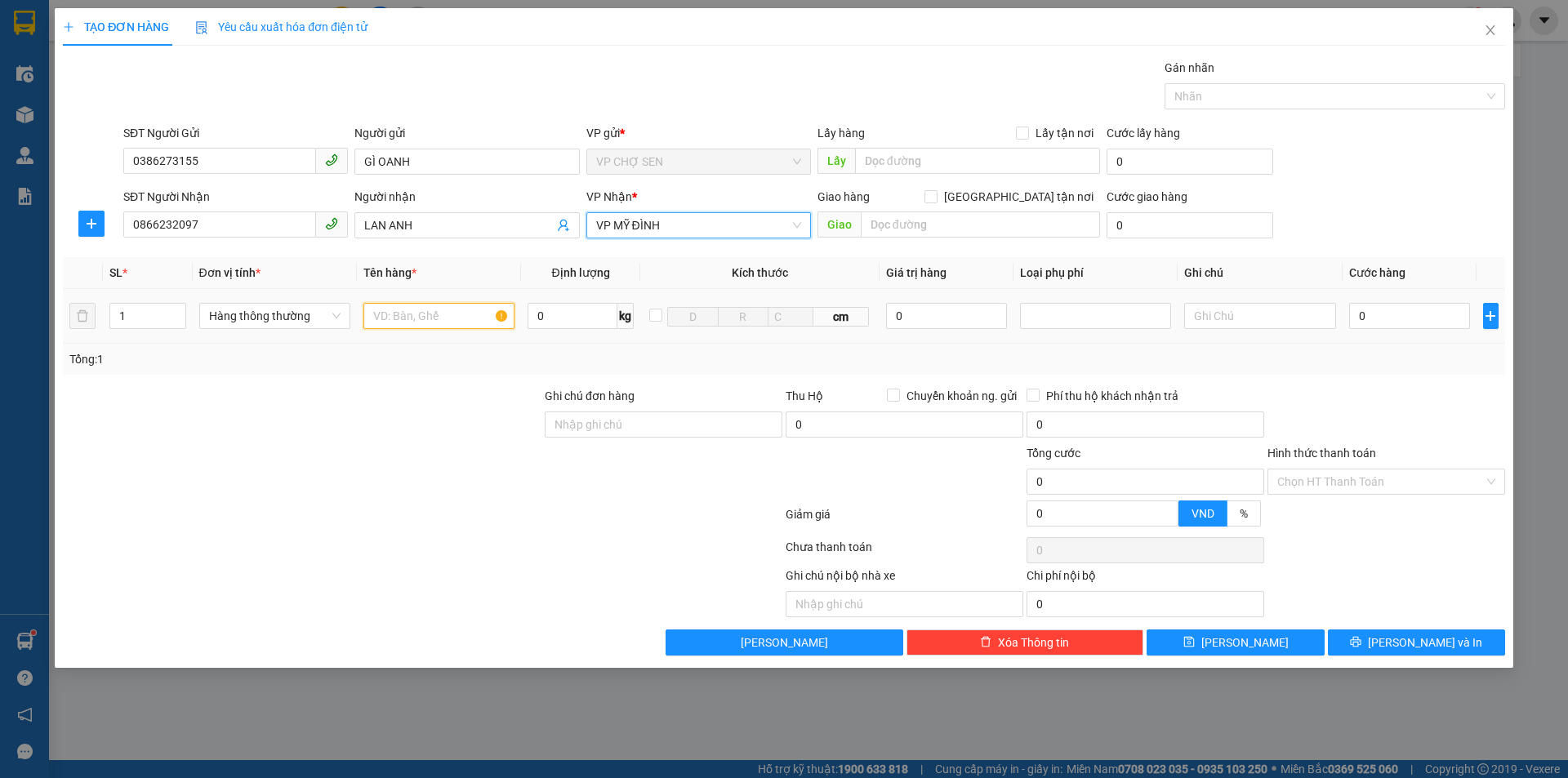
click at [456, 322] on input "text" at bounding box center [439, 316] width 151 height 26
type input "D"
type input "ĐIỆN THOẠI"
click at [947, 322] on input "0" at bounding box center [946, 316] width 121 height 26
drag, startPoint x: 939, startPoint y: 324, endPoint x: 884, endPoint y: 323, distance: 55.0
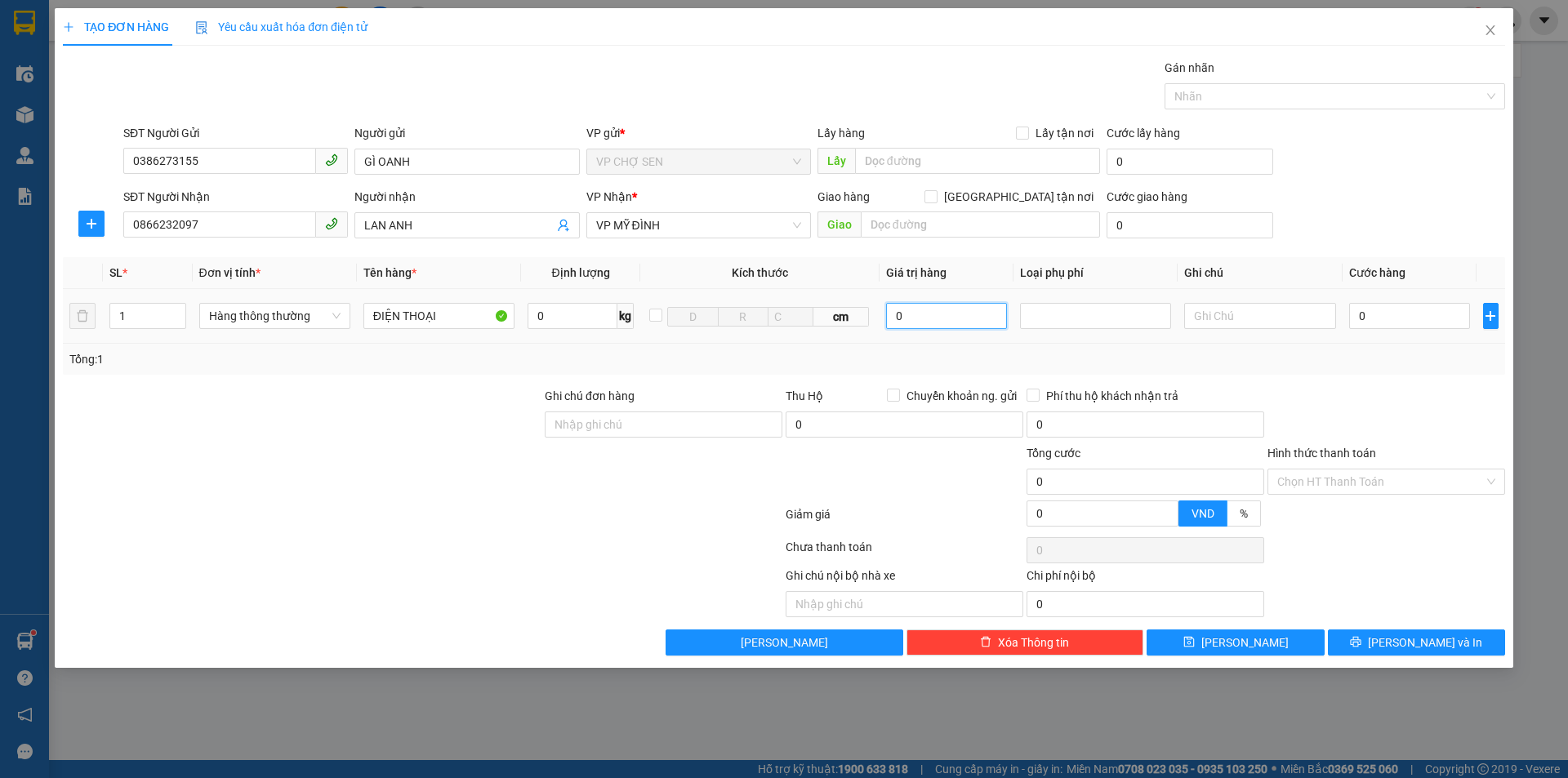
click at [884, 323] on td "0" at bounding box center [947, 316] width 135 height 54
click at [1065, 303] on div at bounding box center [1095, 316] width 151 height 26
type input "10.000.000"
click at [1082, 361] on div "Hàng giá trị cao" at bounding box center [1095, 348] width 151 height 26
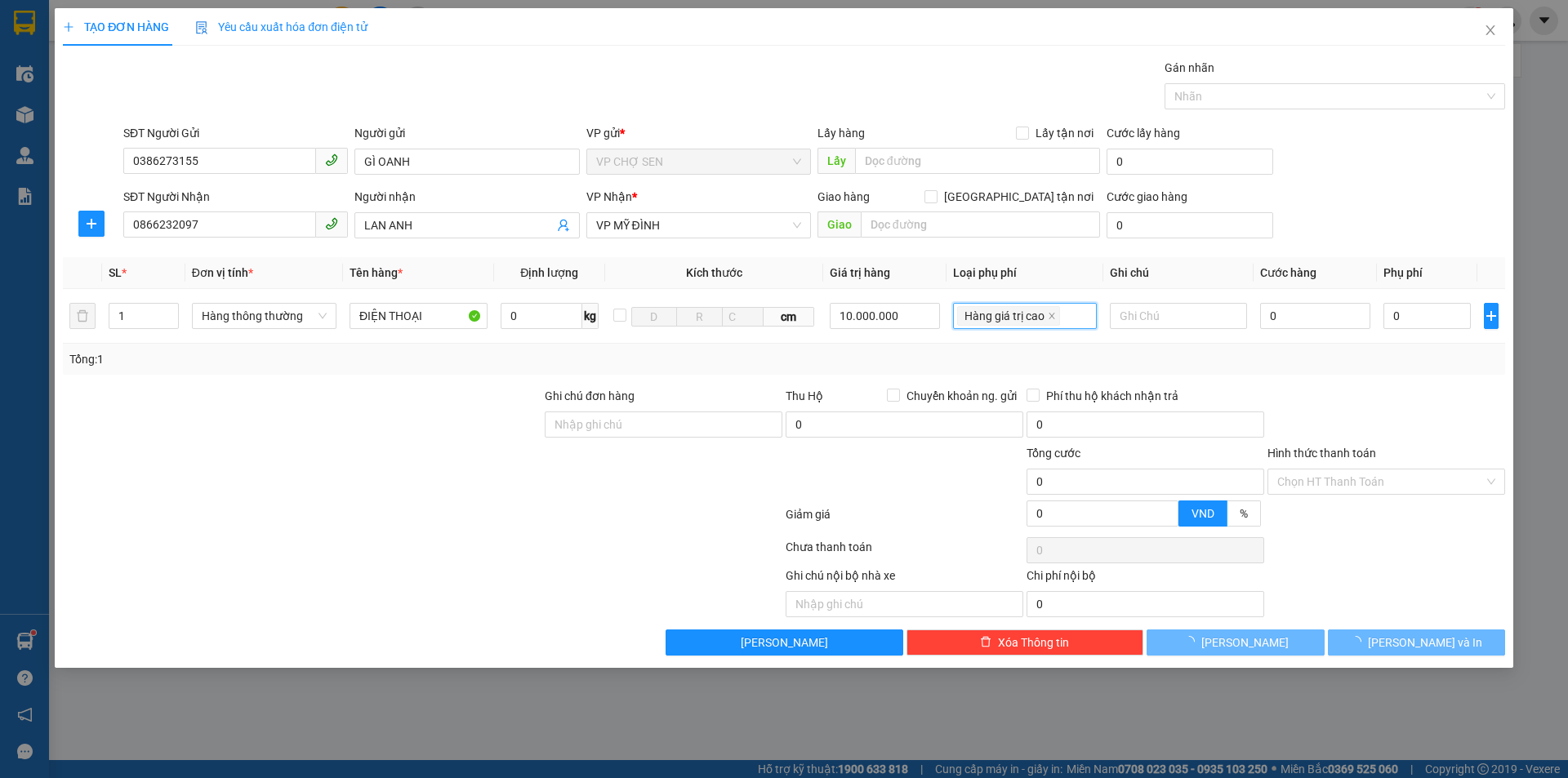
type input "50.000"
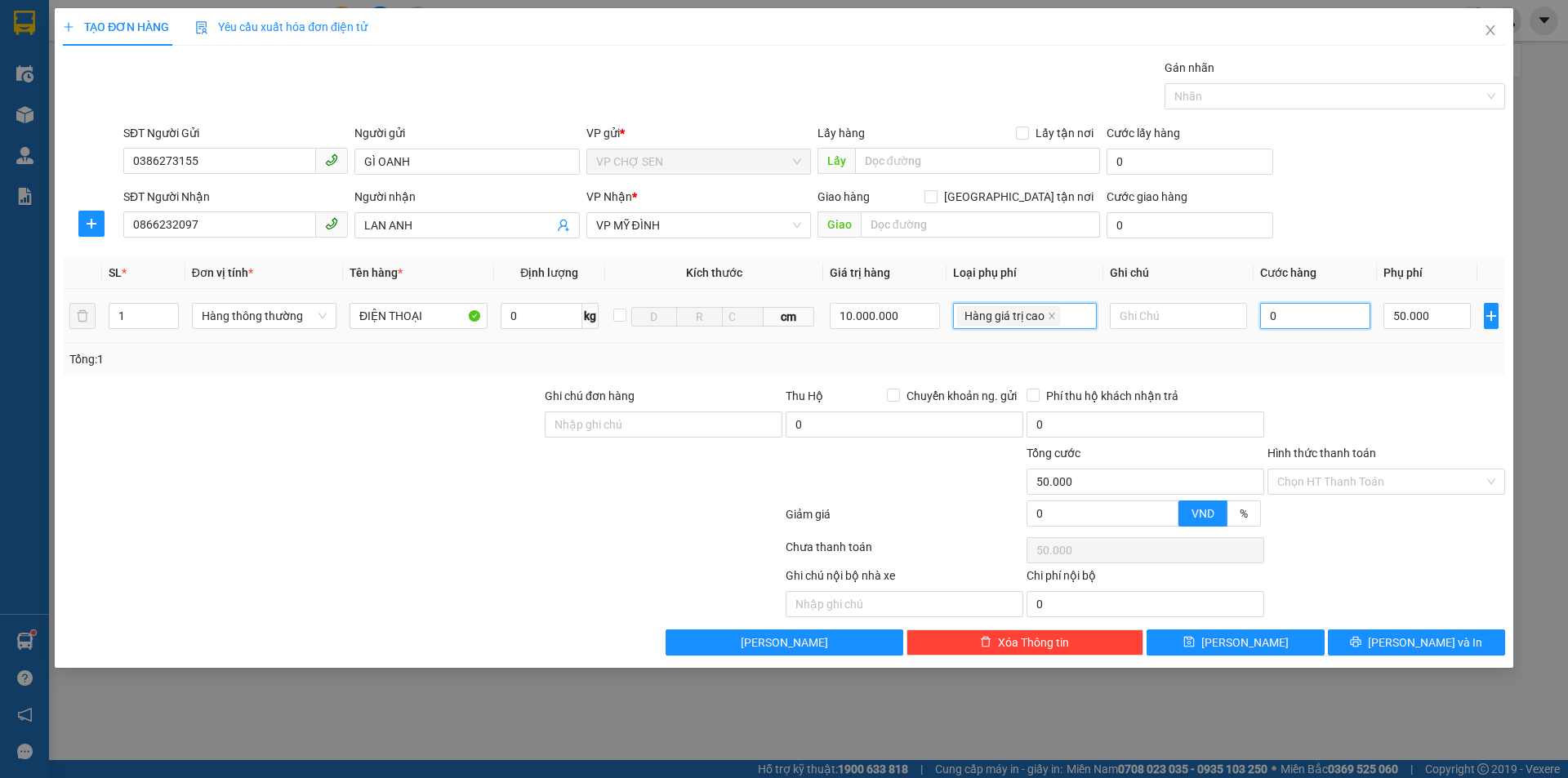
click at [1326, 314] on input "0" at bounding box center [1315, 316] width 111 height 26
type input "5"
type input "50.005"
type input "50"
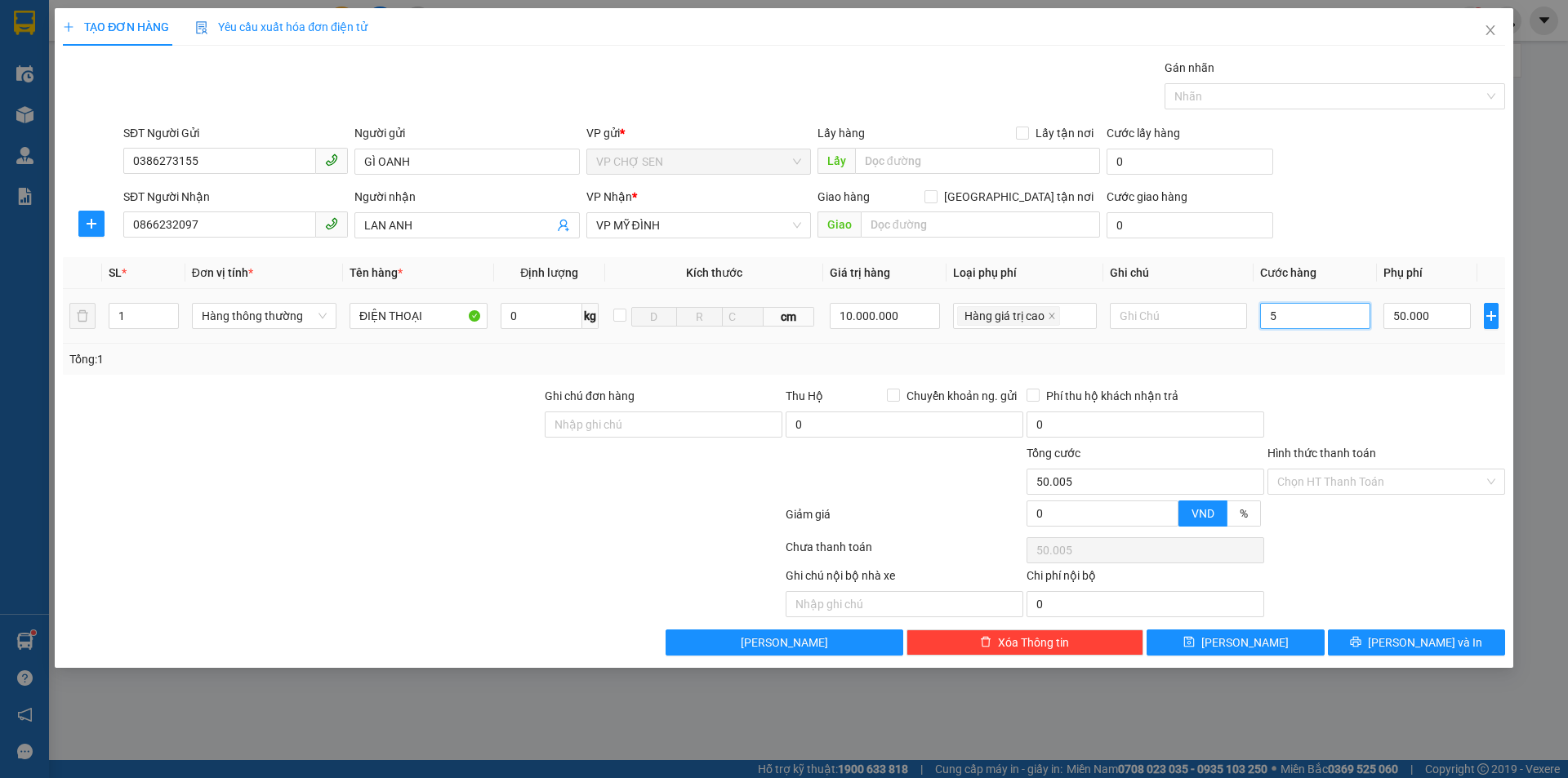
type input "50.050"
type input "500"
type input "50.500"
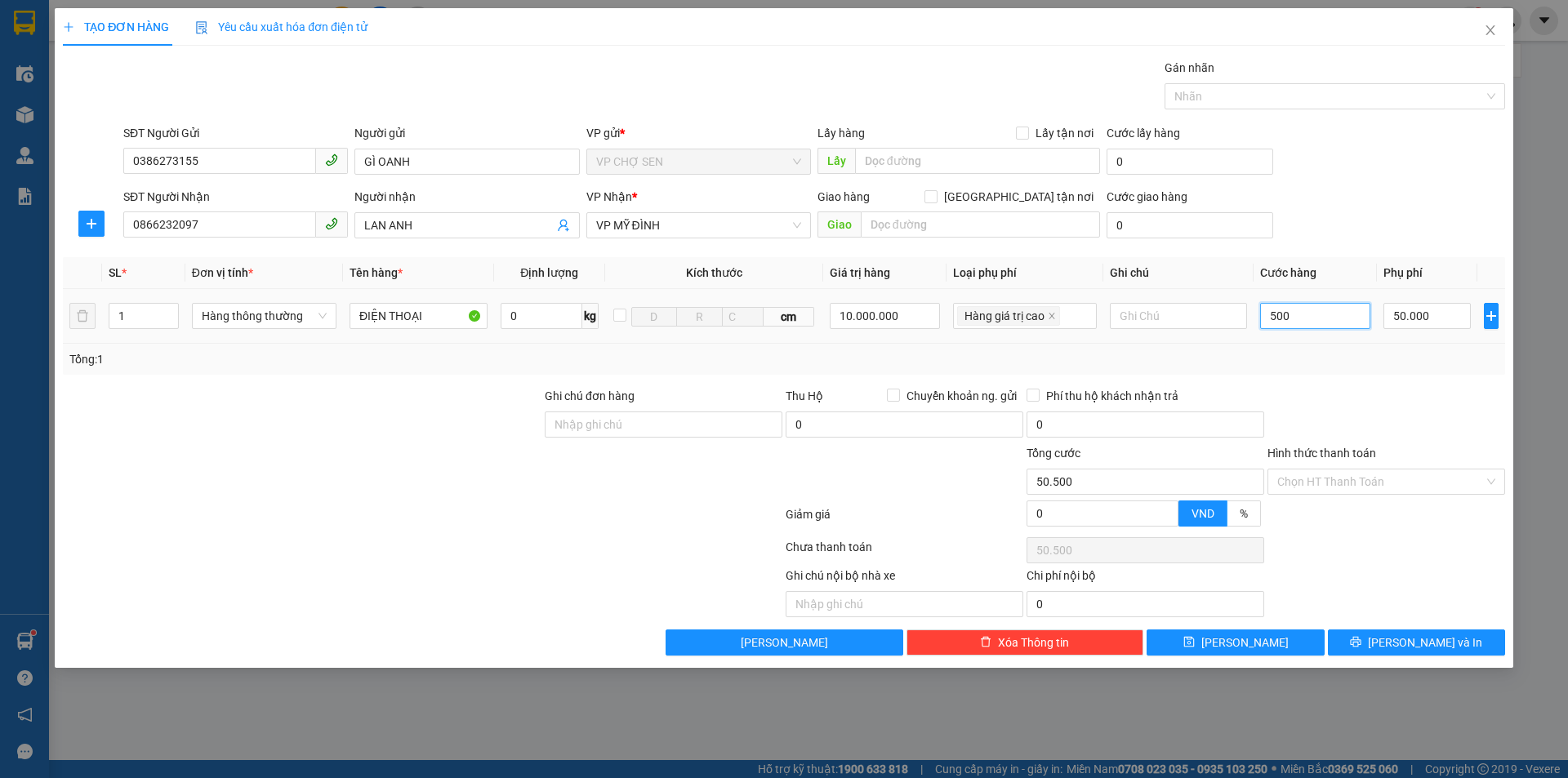
type input "5.000"
type input "55.000"
type input "50.000"
type input "100.000"
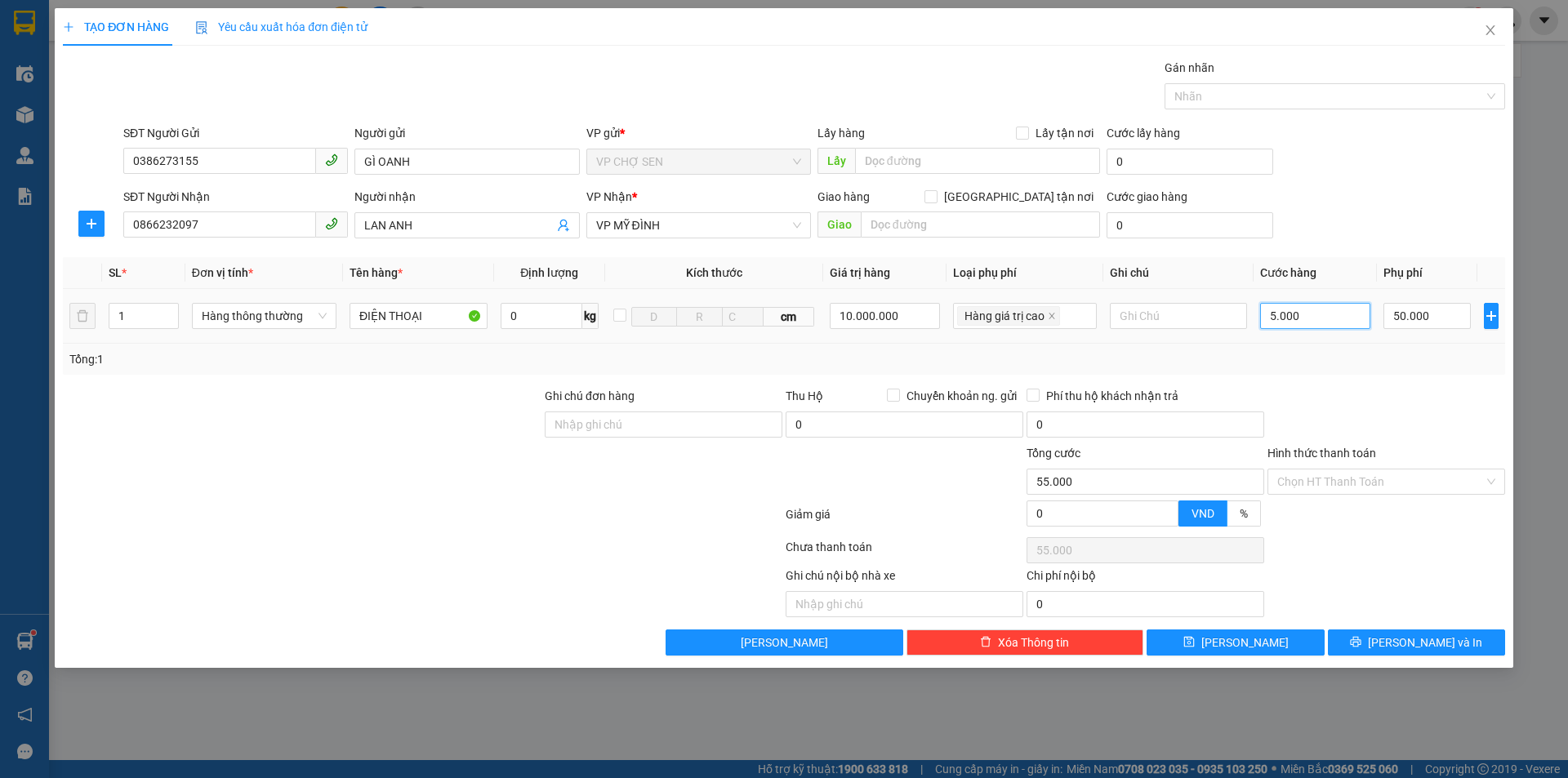
type input "100.000"
type input "50.000"
click at [1328, 480] on input "Hình thức thanh toán" at bounding box center [1380, 481] width 206 height 25
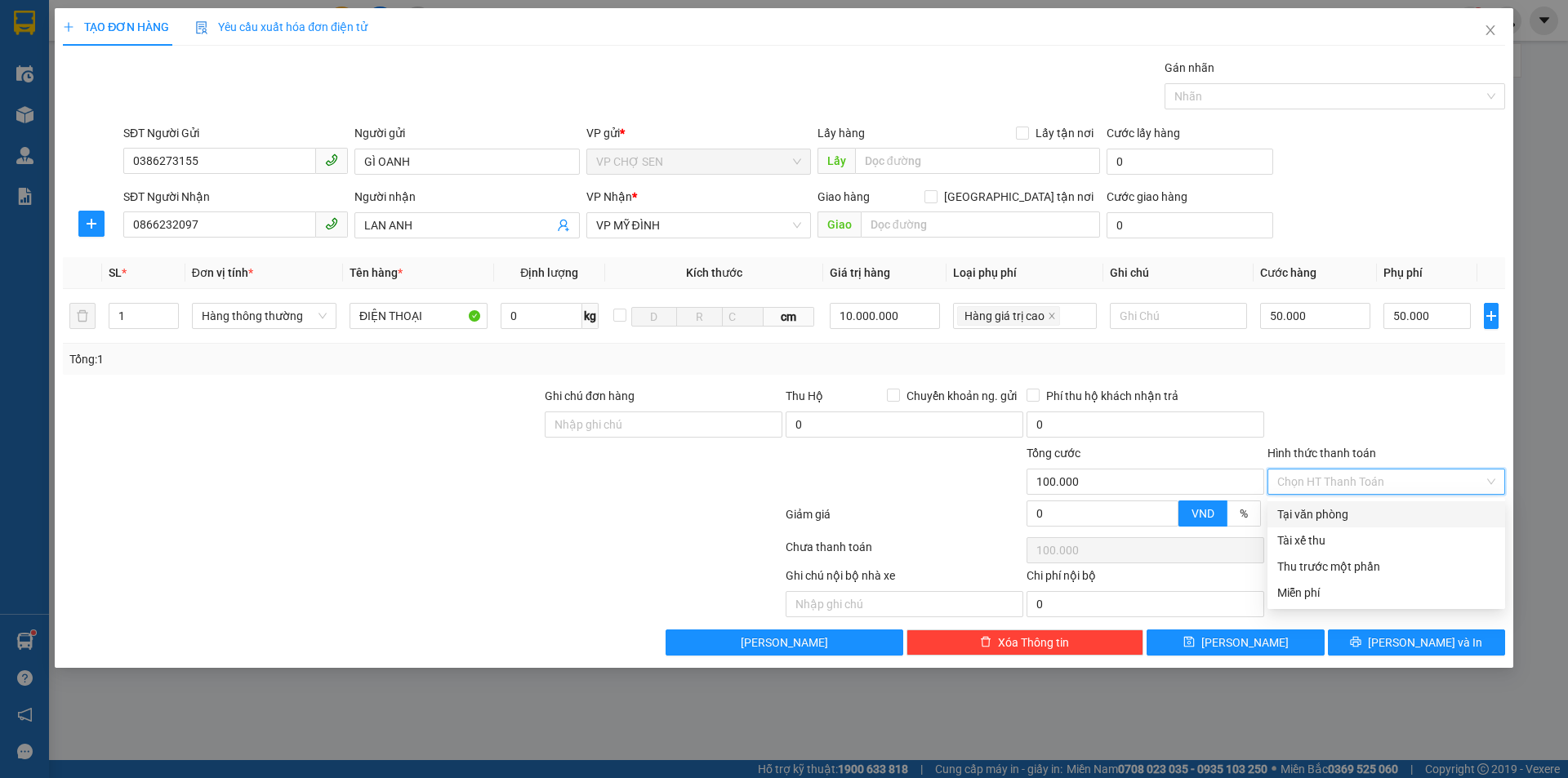
click at [1317, 510] on div "Tại văn phòng" at bounding box center [1385, 513] width 218 height 18
type input "0"
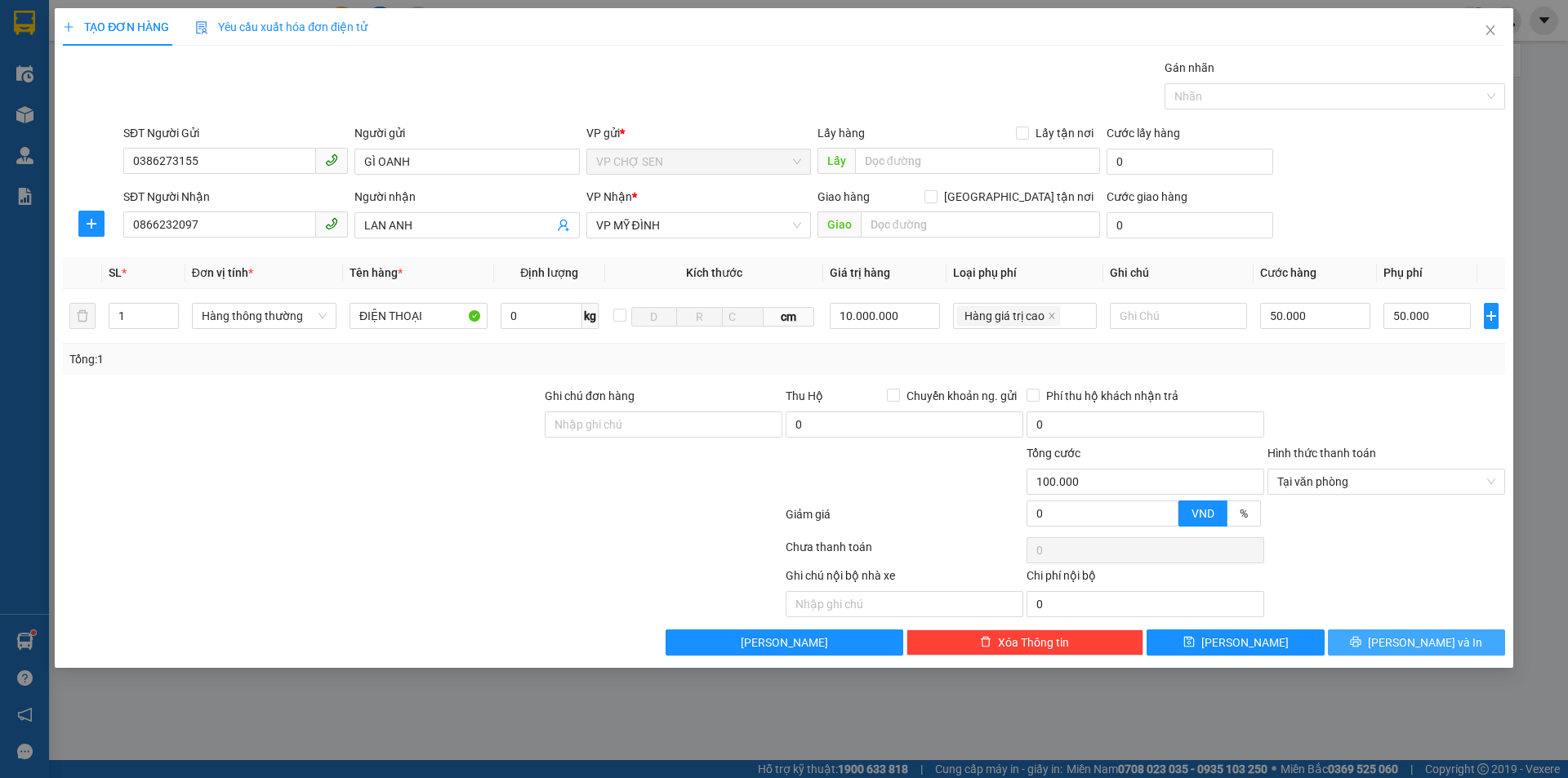
click at [1363, 644] on button "[PERSON_NAME] và In" at bounding box center [1416, 642] width 177 height 26
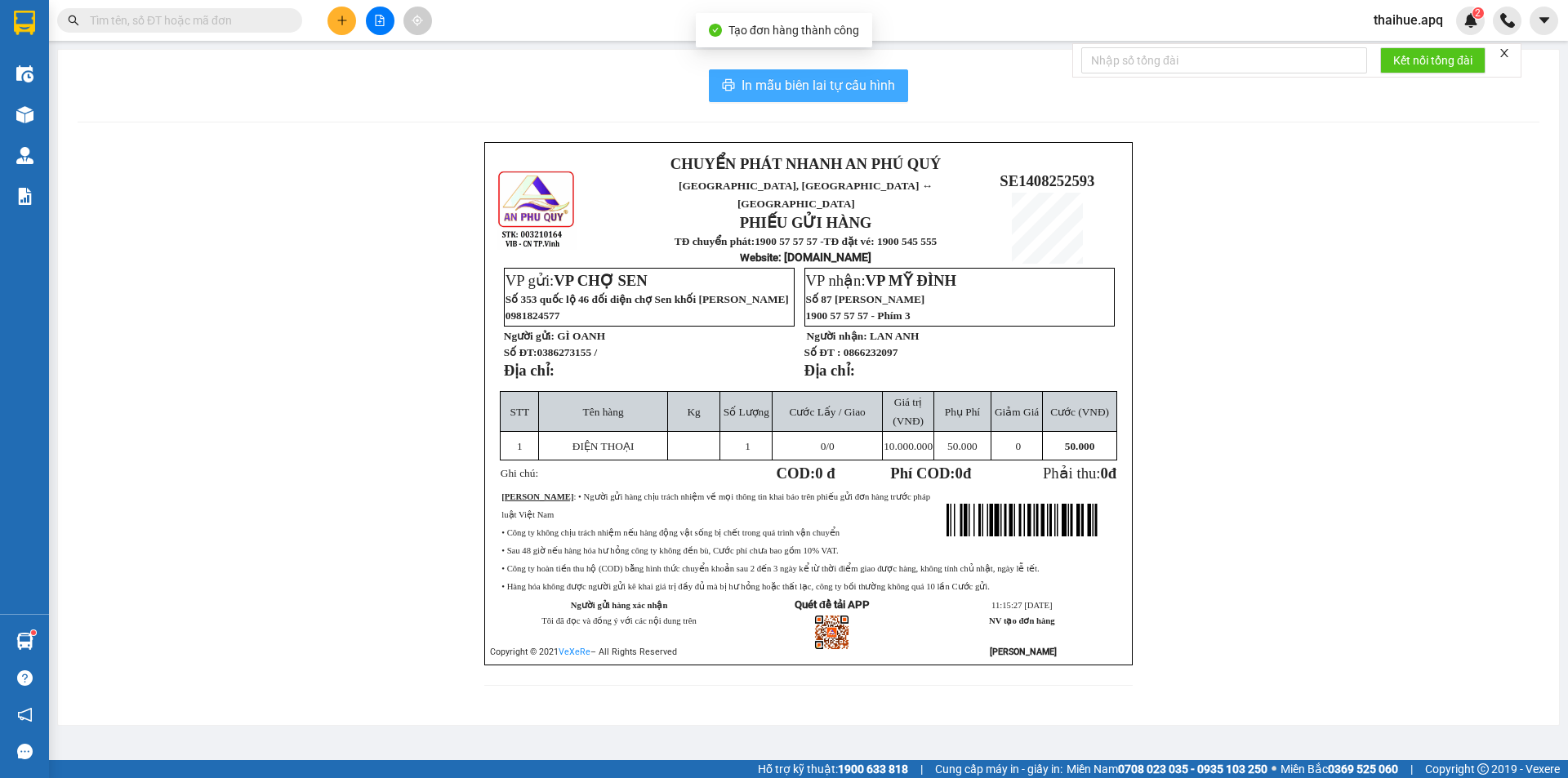
click at [846, 83] on span "In mẫu biên lai tự cấu hình" at bounding box center [818, 85] width 154 height 20
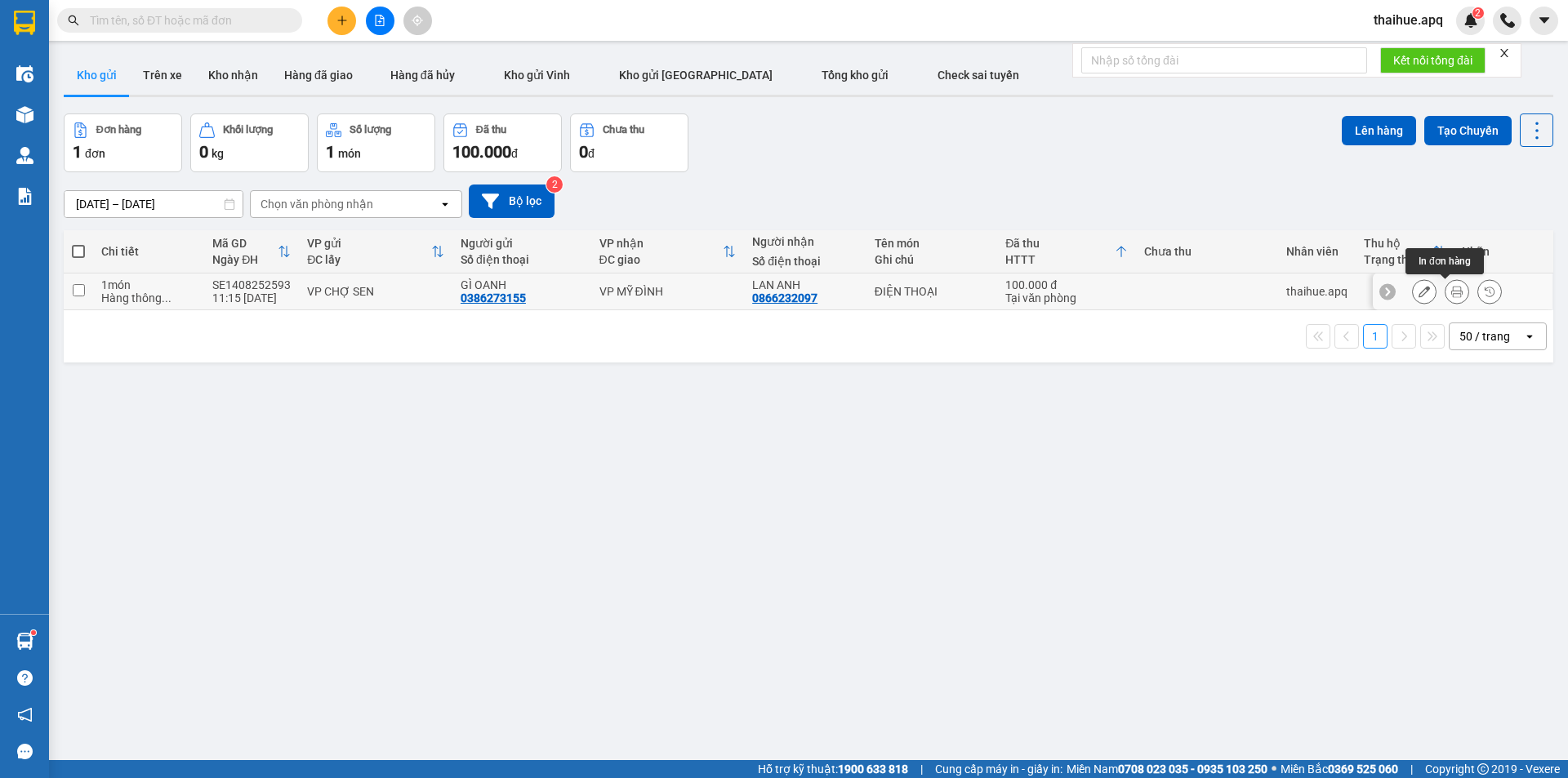
click at [1445, 288] on button at bounding box center [1456, 292] width 23 height 29
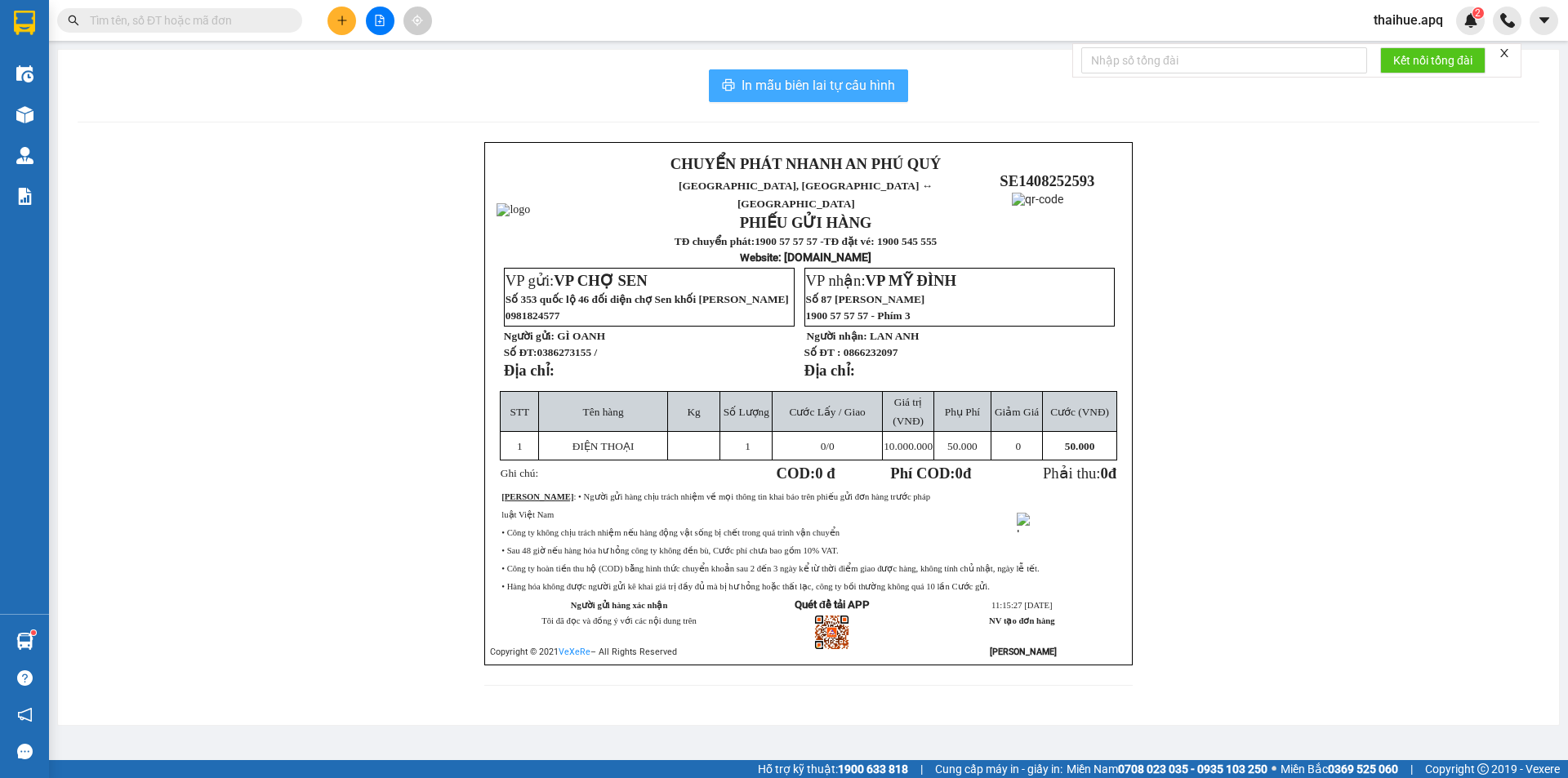
click at [781, 84] on span "In mẫu biên lai tự cấu hình" at bounding box center [818, 85] width 154 height 20
